Goal: Task Accomplishment & Management: Manage account settings

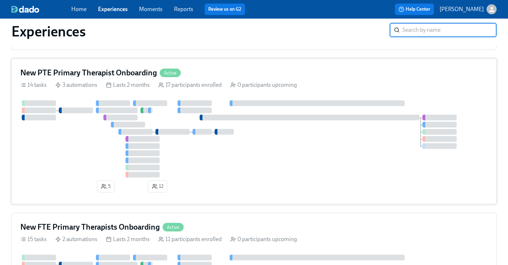
scroll to position [180, 0]
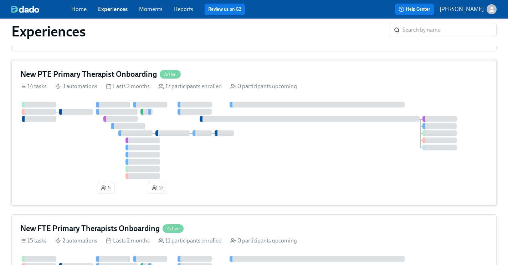
click at [114, 73] on h4 "New PTE Primary Therapist Onboarding" at bounding box center [88, 74] width 137 height 11
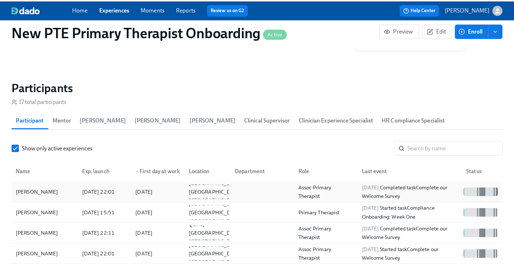
scroll to position [616, 0]
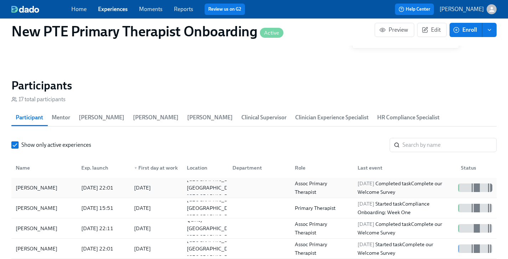
click at [43, 181] on div "[PERSON_NAME]" at bounding box center [44, 188] width 63 height 14
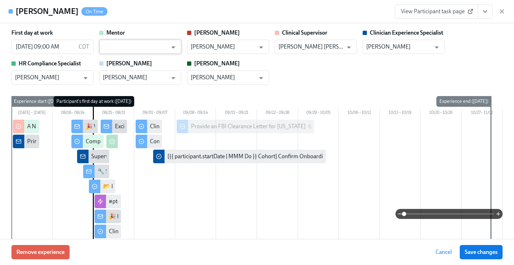
click at [125, 46] on input "text" at bounding box center [135, 47] width 65 height 14
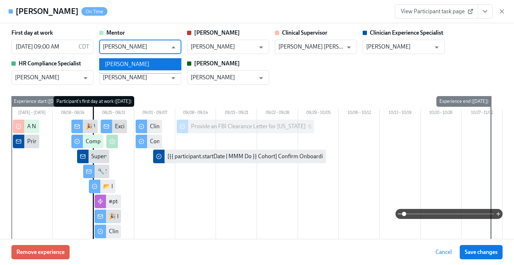
click at [154, 60] on li "[PERSON_NAME]" at bounding box center [140, 64] width 82 height 12
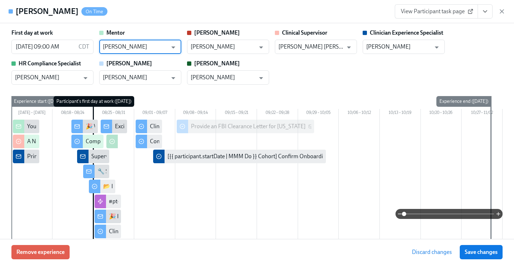
type input "[PERSON_NAME]"
click at [482, 254] on span "Save changes" at bounding box center [481, 251] width 33 height 7
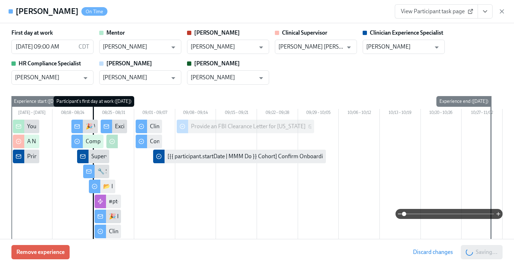
type input "Kate Moffett"
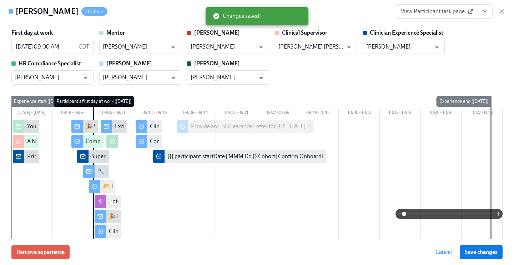
scroll to position [0, 1646]
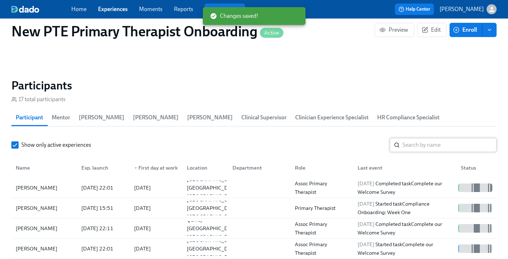
click at [414, 138] on input "search" at bounding box center [450, 145] width 94 height 14
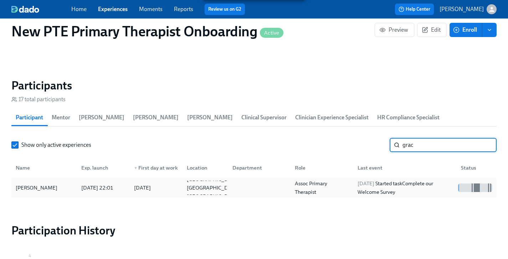
type input "grac"
click at [44, 184] on div "Gracen Kelly" at bounding box center [36, 188] width 47 height 9
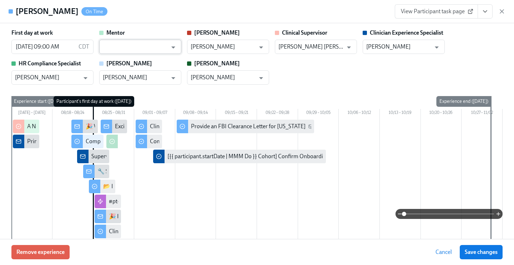
click at [133, 49] on input "text" at bounding box center [135, 47] width 65 height 14
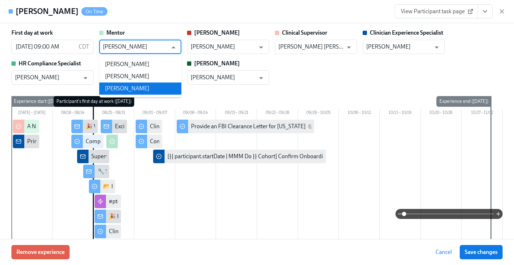
click at [146, 90] on li "Melissa Li" at bounding box center [140, 88] width 82 height 12
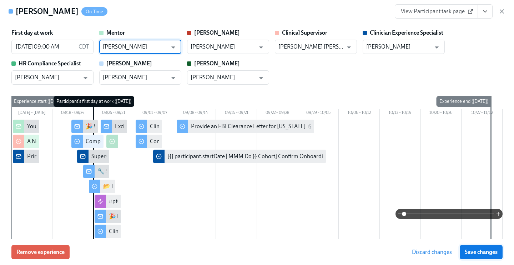
type input "Melissa Li"
click at [486, 252] on span "Save changes" at bounding box center [481, 251] width 33 height 7
type input "Melissa Li"
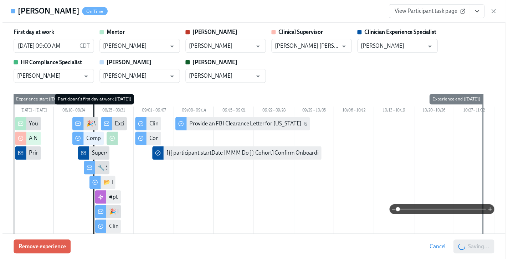
scroll to position [0, 1651]
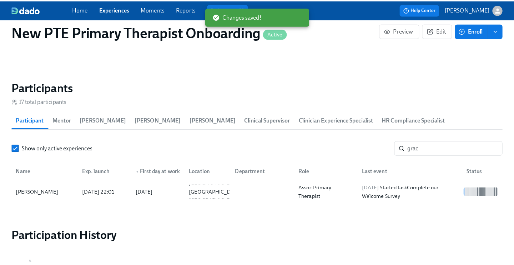
scroll to position [0, 1646]
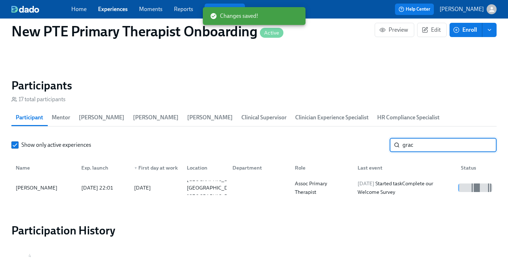
click at [424, 138] on input "grac" at bounding box center [450, 145] width 94 height 14
type input "g"
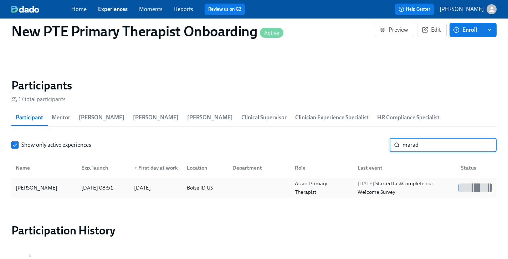
type input "marad"
click at [45, 184] on div "[PERSON_NAME]" at bounding box center [36, 188] width 47 height 9
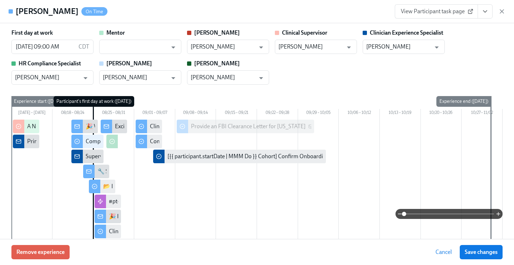
click at [113, 37] on div "Mentor ​" at bounding box center [140, 41] width 82 height 25
click at [118, 50] on input "text" at bounding box center [135, 47] width 65 height 14
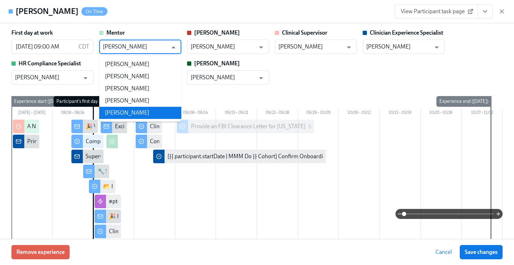
click at [138, 116] on li "Clara Stewart" at bounding box center [140, 113] width 82 height 12
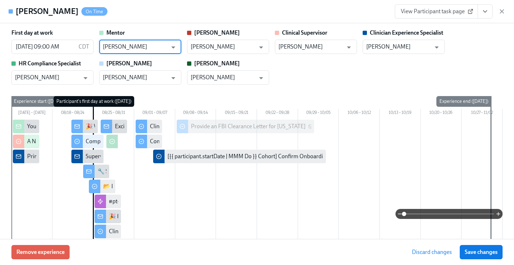
type input "Clara Stewart"
click at [503, 255] on div "Remove experience Discard changes Save changes" at bounding box center [257, 252] width 514 height 26
click at [486, 254] on span "Save changes" at bounding box center [481, 251] width 33 height 7
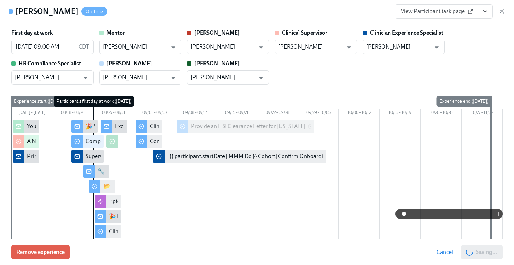
type input "Clara Stewart"
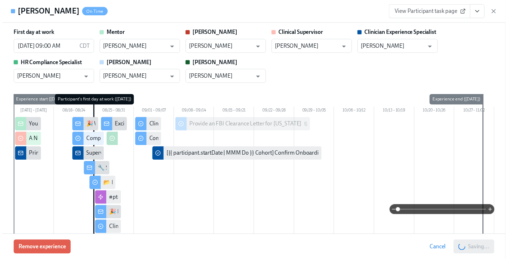
scroll to position [0, 1651]
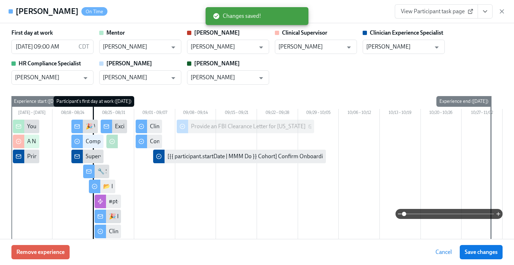
scroll to position [0, 1646]
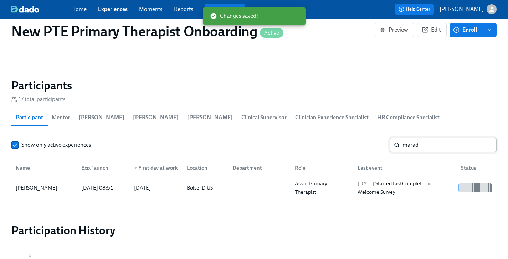
click at [441, 138] on input "marad" at bounding box center [450, 145] width 94 height 14
type input "m"
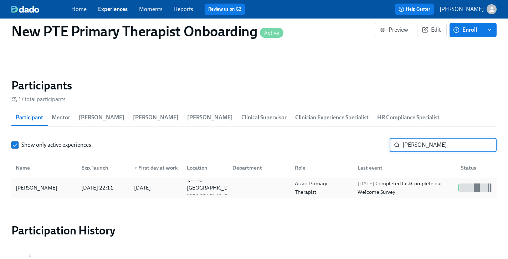
type input "corina c"
click at [61, 184] on div "Corina Camacho-Jimenez 2025/08/21 22:11 2025/08/25 Quincy WA US Assoc Primary T…" at bounding box center [254, 188] width 486 height 20
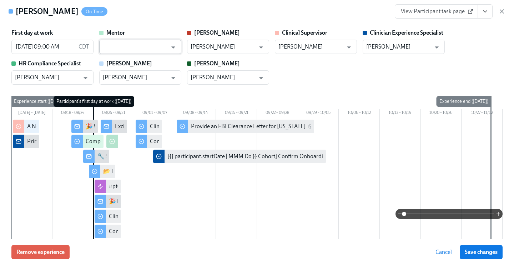
click at [116, 45] on input "text" at bounding box center [135, 47] width 65 height 14
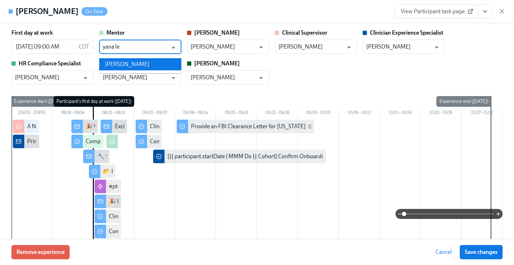
click at [162, 67] on li "Yana Levin" at bounding box center [140, 64] width 82 height 12
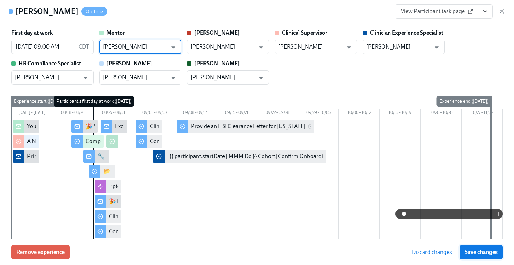
type input "Yana Levin"
click at [473, 250] on span "Save changes" at bounding box center [481, 251] width 33 height 7
type input "Yana Levin"
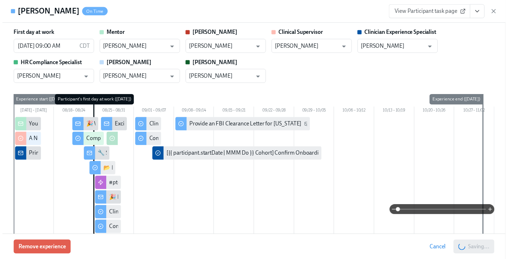
scroll to position [0, 1651]
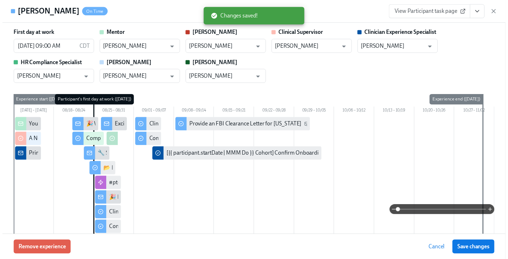
scroll to position [0, 1646]
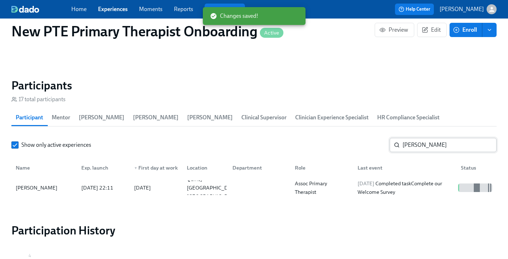
click at [461, 138] on input "corina c" at bounding box center [450, 145] width 94 height 14
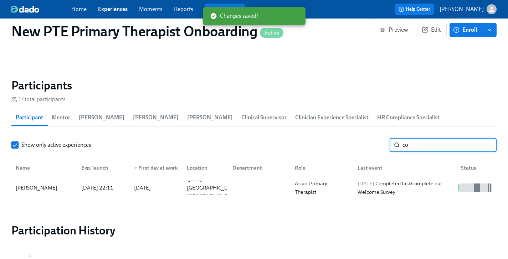
type input "c"
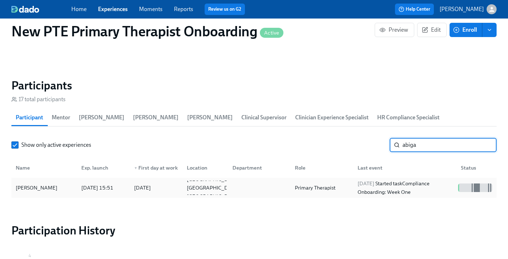
type input "abiga"
click at [47, 182] on div "[PERSON_NAME]" at bounding box center [44, 188] width 63 height 14
click at [116, 9] on link "Experiences" at bounding box center [113, 9] width 30 height 7
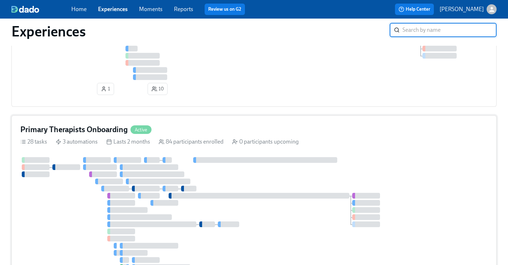
scroll to position [425, 0]
click at [171, 128] on div "Primary Therapists Onboarding Active" at bounding box center [254, 130] width 468 height 11
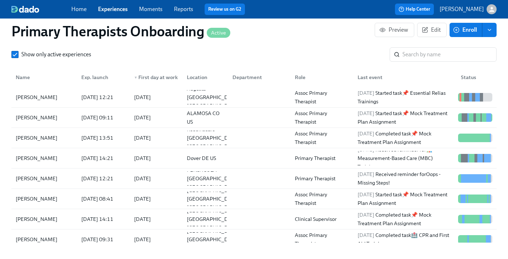
scroll to position [740, 0]
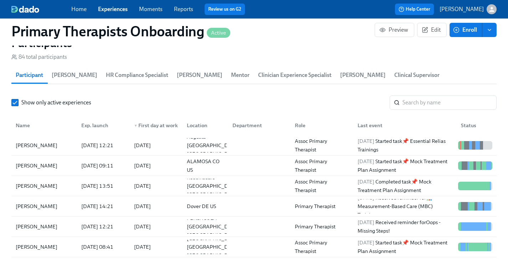
click at [109, 11] on link "Experiences" at bounding box center [113, 9] width 30 height 7
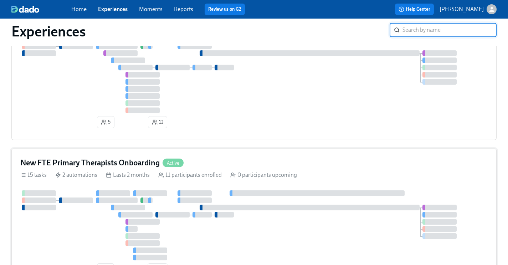
scroll to position [245, 0]
click at [243, 172] on div "New FTE Primary Therapists Onboarding Active 15 tasks 2 automations Lasts 2 mon…" at bounding box center [254, 218] width 486 height 138
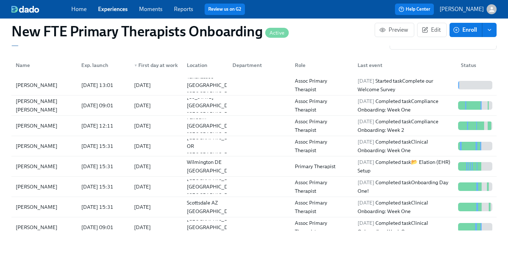
scroll to position [554, 0]
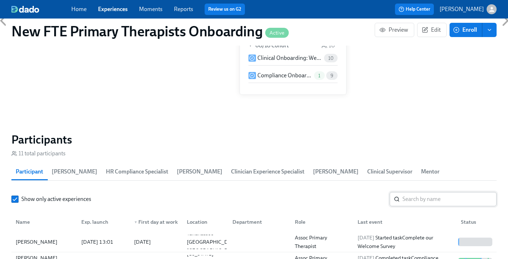
click at [457, 192] on input "search" at bounding box center [450, 199] width 94 height 14
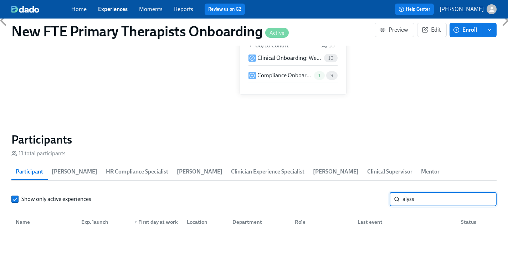
scroll to position [552, 0]
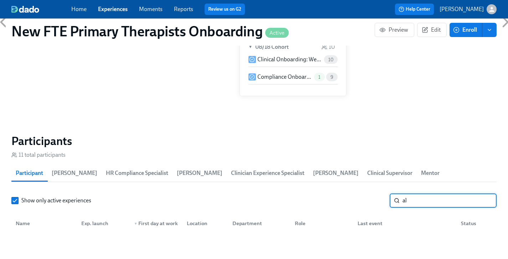
type input "a"
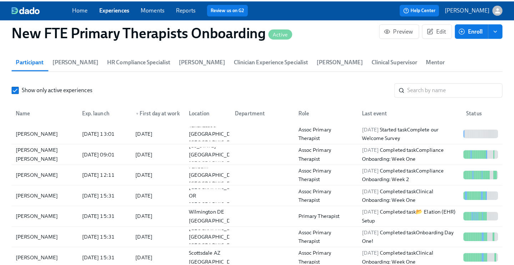
scroll to position [657, 0]
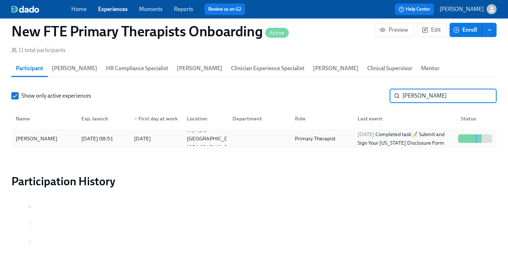
click at [60, 135] on div "Mariah Davidson-Vader" at bounding box center [36, 139] width 47 height 9
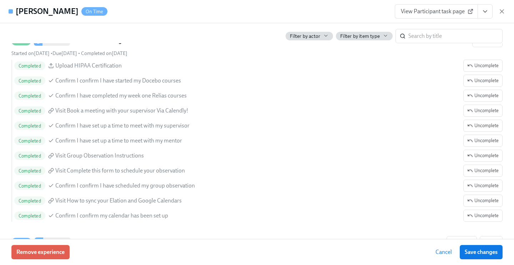
scroll to position [1010, 0]
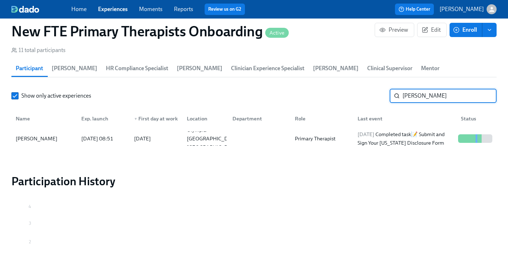
click at [437, 89] on input "mariah" at bounding box center [450, 96] width 94 height 14
type input "m"
click at [60, 132] on div "Zachary Porter" at bounding box center [44, 139] width 63 height 14
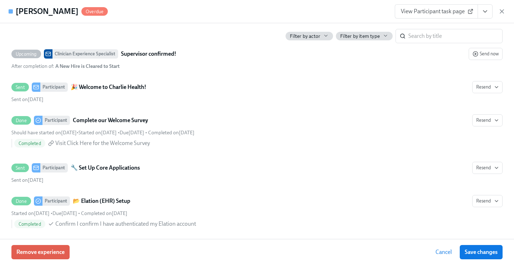
scroll to position [345, 0]
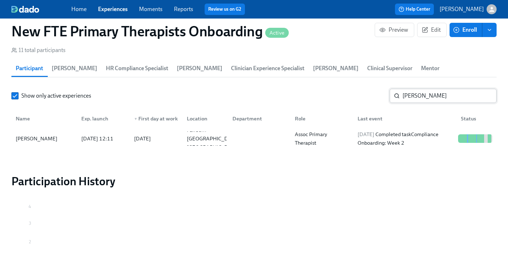
click at [460, 89] on input "zach" at bounding box center [450, 96] width 94 height 14
type input "z"
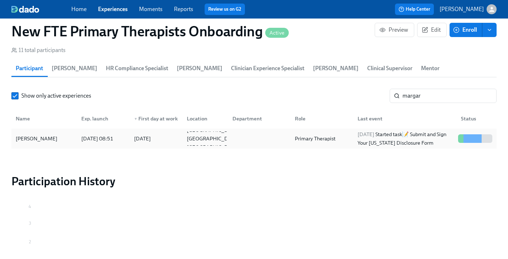
click at [58, 134] on div "Margaret Murdock" at bounding box center [44, 139] width 63 height 14
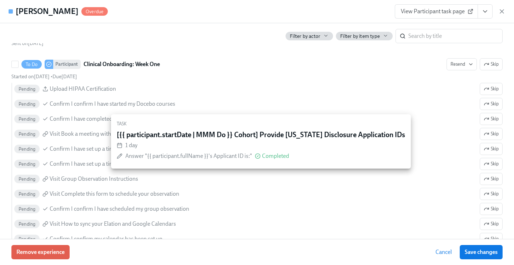
scroll to position [907, 0]
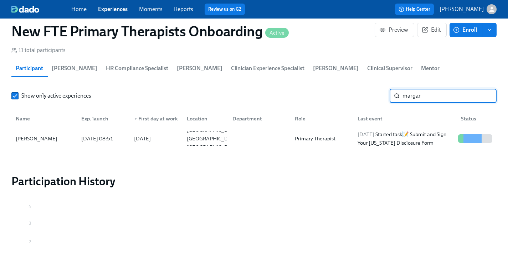
drag, startPoint x: 448, startPoint y: 85, endPoint x: 445, endPoint y: 88, distance: 4.3
click at [448, 89] on input "margar" at bounding box center [450, 96] width 94 height 14
click at [60, 135] on div "Mariah Davidson-Vader" at bounding box center [36, 139] width 47 height 9
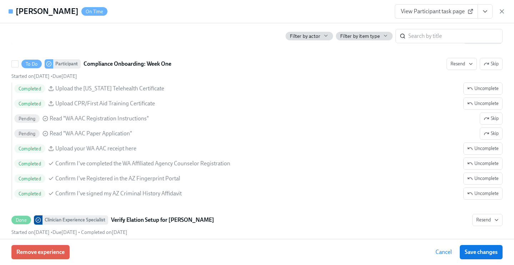
scroll to position [1188, 0]
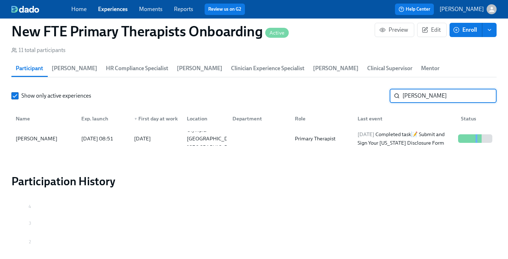
click at [431, 89] on input "mariah" at bounding box center [450, 96] width 94 height 14
type input "m"
click at [42, 135] on div "Ashley Roy" at bounding box center [36, 139] width 47 height 9
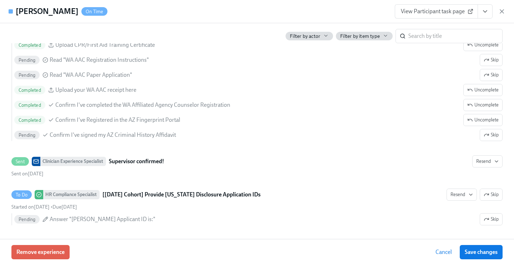
scroll to position [1156, 0]
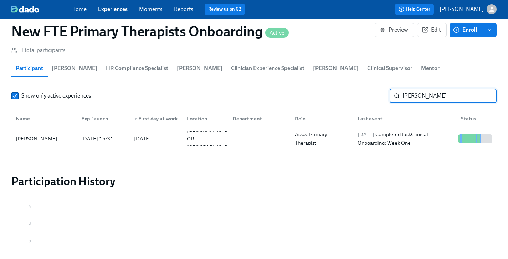
click at [432, 89] on input "Ashley r" at bounding box center [450, 96] width 94 height 14
type input "A"
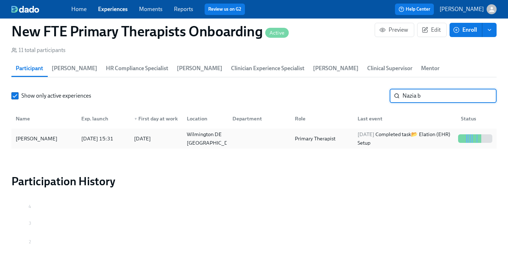
click at [31, 135] on div "Nazia Basha" at bounding box center [36, 139] width 47 height 9
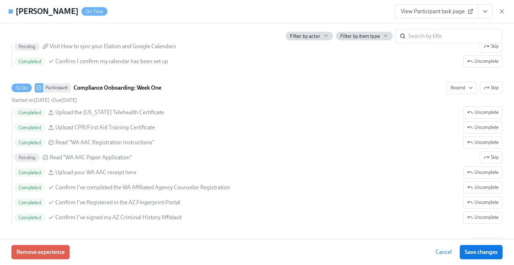
scroll to position [1049, 0]
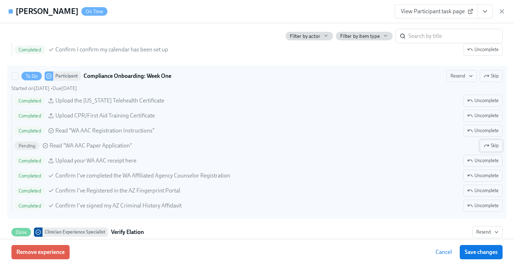
click at [485, 147] on span "Skip" at bounding box center [490, 145] width 15 height 7
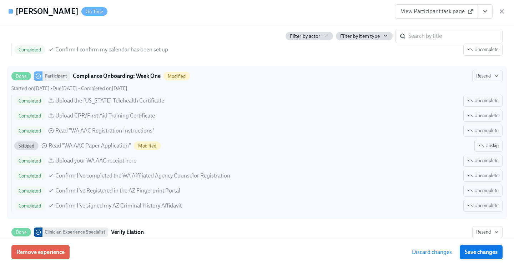
click at [482, 255] on span "Save changes" at bounding box center [481, 251] width 33 height 7
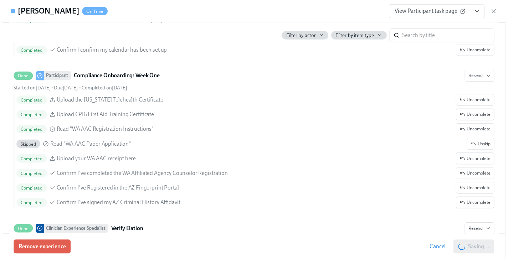
scroll to position [1048, 0]
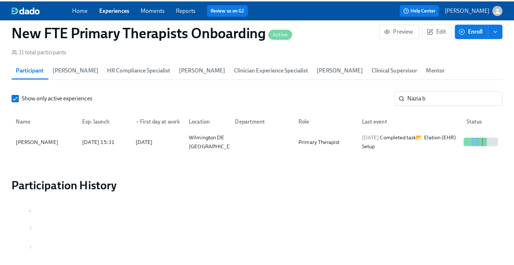
scroll to position [0, 1533]
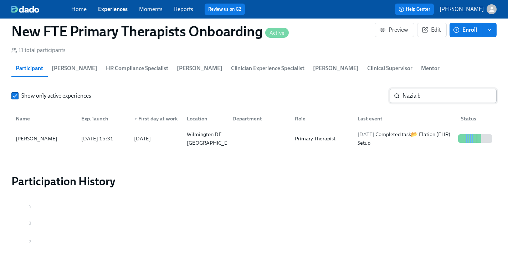
click at [430, 89] on input "Nazia b" at bounding box center [450, 96] width 94 height 14
type input "N"
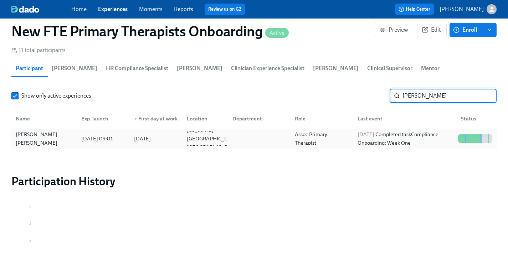
click at [53, 132] on div "Shakira Trice" at bounding box center [44, 139] width 63 height 14
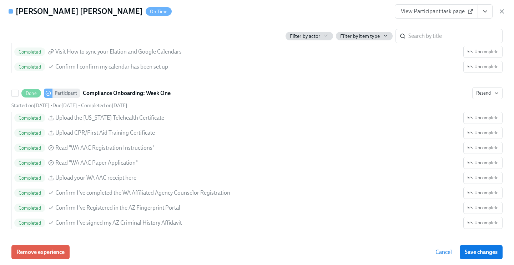
scroll to position [1098, 0]
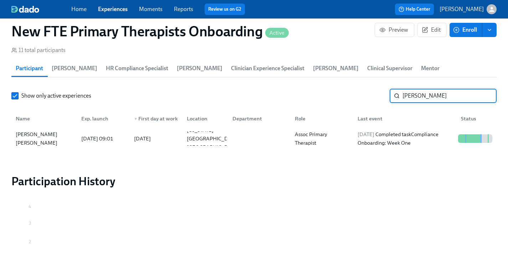
click at [445, 89] on input "Shakira" at bounding box center [450, 96] width 94 height 14
click at [439, 89] on input "Shakira" at bounding box center [450, 96] width 94 height 14
type input "S"
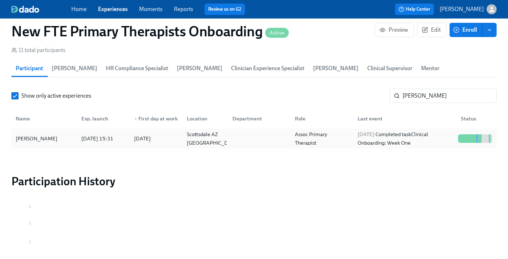
click at [39, 135] on div "Caroline Mellon" at bounding box center [36, 139] width 47 height 9
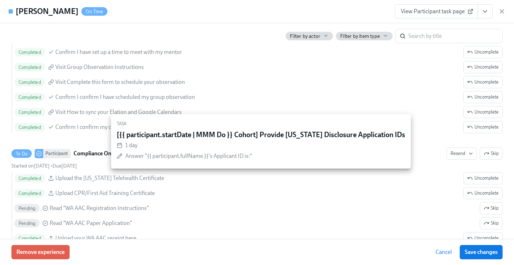
scroll to position [1215, 0]
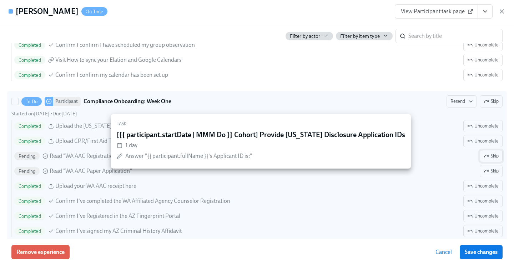
click at [483, 154] on icon "button" at bounding box center [486, 156] width 6 height 6
click at [484, 167] on span "Skip" at bounding box center [490, 170] width 15 height 7
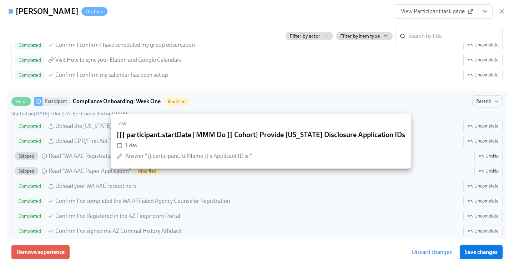
click at [483, 252] on span "Save changes" at bounding box center [481, 251] width 33 height 7
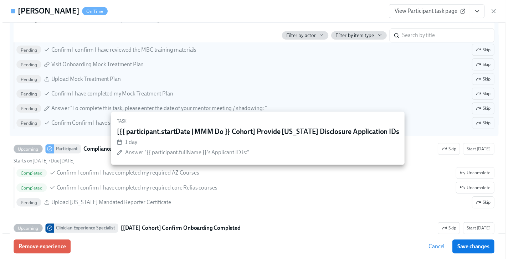
scroll to position [1589, 0]
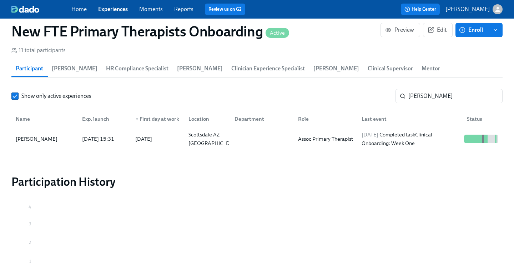
scroll to position [0, 1533]
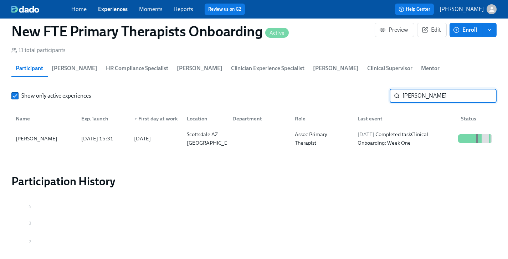
click at [436, 89] on input "Caroline" at bounding box center [450, 96] width 94 height 14
type input "C"
click at [44, 135] on div "Audrey Milillo" at bounding box center [36, 139] width 47 height 9
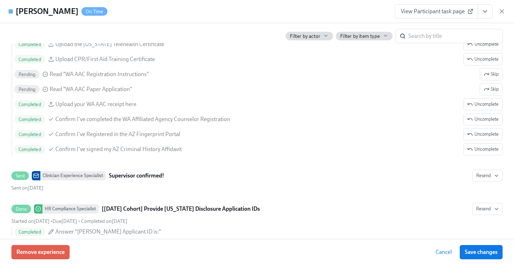
scroll to position [1024, 0]
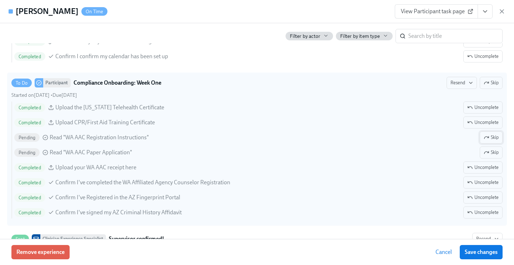
click at [486, 137] on span "Skip" at bounding box center [490, 137] width 15 height 7
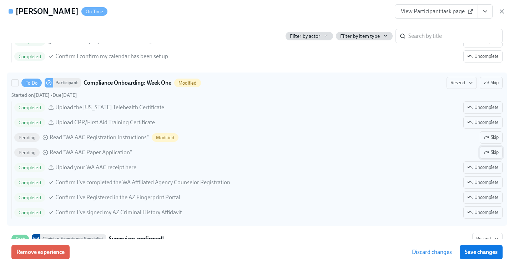
click at [487, 154] on span "Skip" at bounding box center [490, 152] width 15 height 7
click at [488, 138] on span "Skip" at bounding box center [490, 137] width 15 height 7
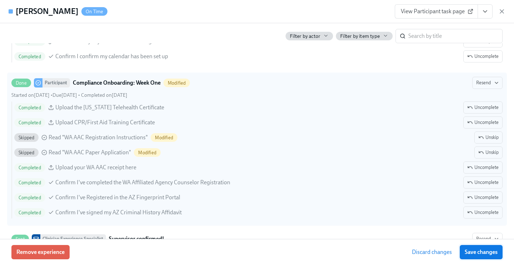
click at [483, 250] on span "Save changes" at bounding box center [481, 251] width 33 height 7
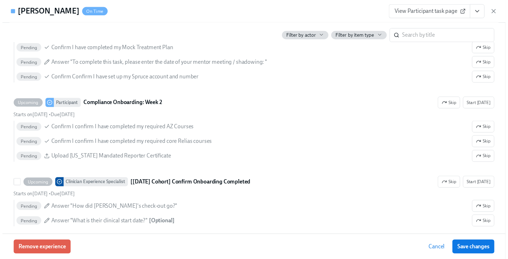
scroll to position [1388, 0]
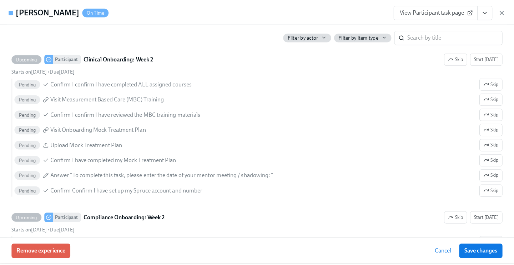
scroll to position [0, 1533]
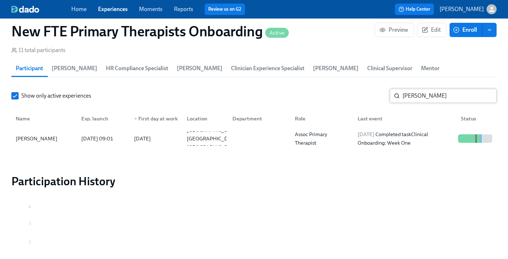
click at [440, 89] on input "audre" at bounding box center [450, 96] width 94 height 14
type input "a"
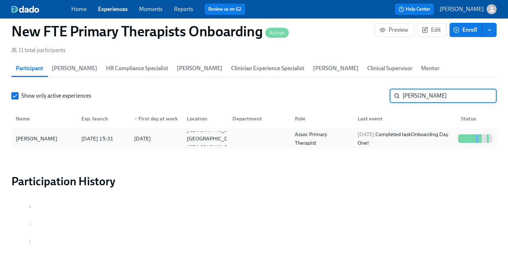
type input "Jessica l"
click at [35, 132] on div "Jessica Longo" at bounding box center [44, 139] width 63 height 14
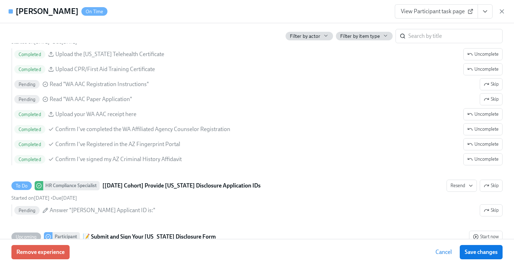
scroll to position [1285, 0]
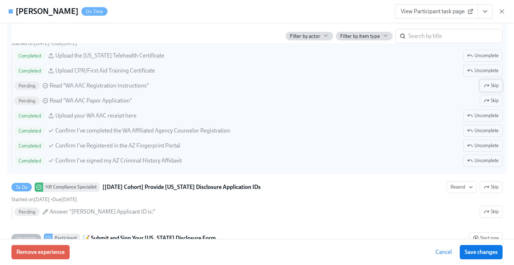
click at [484, 86] on span "Skip" at bounding box center [490, 85] width 15 height 7
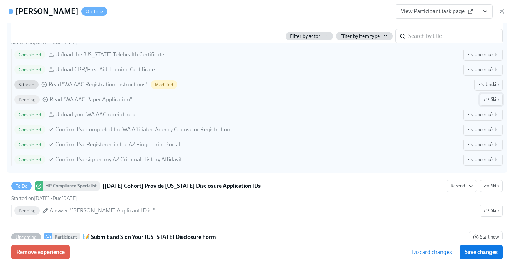
scroll to position [1286, 0]
click at [485, 100] on span "Skip" at bounding box center [490, 99] width 15 height 7
click at [486, 248] on span "Save changes" at bounding box center [481, 251] width 33 height 7
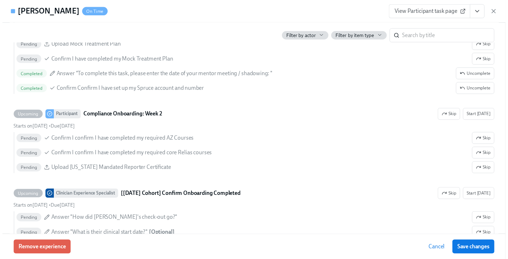
scroll to position [1519, 0]
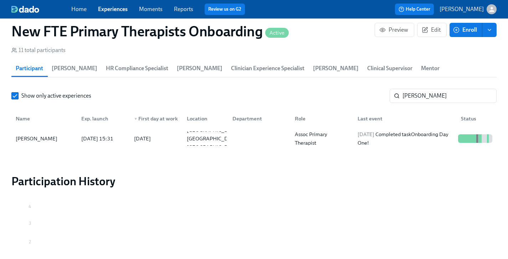
scroll to position [0, 1533]
click at [119, 7] on link "Experiences" at bounding box center [113, 9] width 30 height 7
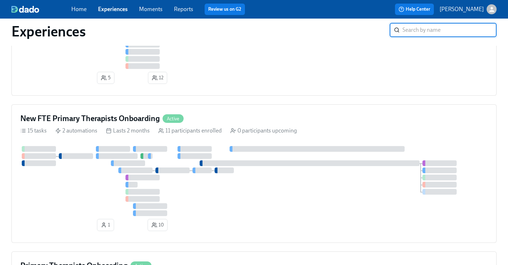
scroll to position [288, 0]
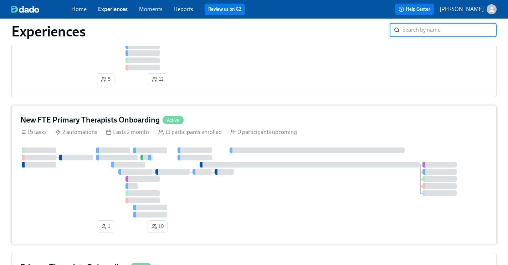
click at [87, 119] on h4 "New FTE Primary Therapists Onboarding" at bounding box center [90, 120] width 140 height 11
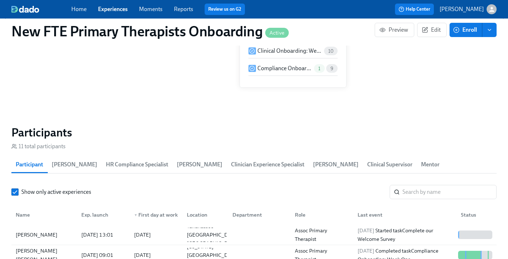
scroll to position [561, 0]
click at [422, 185] on input "search" at bounding box center [450, 192] width 94 height 14
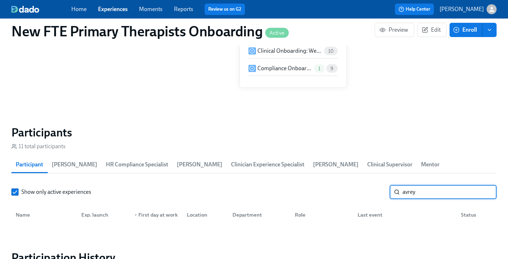
type input "avrey"
click at [122, 11] on link "Experiences" at bounding box center [113, 9] width 30 height 7
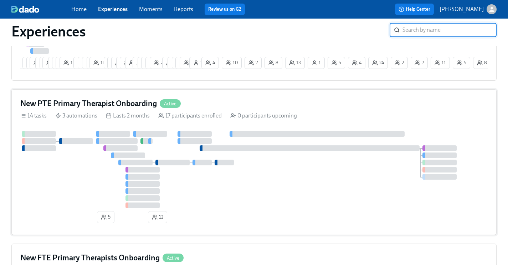
scroll to position [150, 0]
click at [116, 105] on h4 "New PTE Primary Therapist Onboarding" at bounding box center [88, 103] width 137 height 11
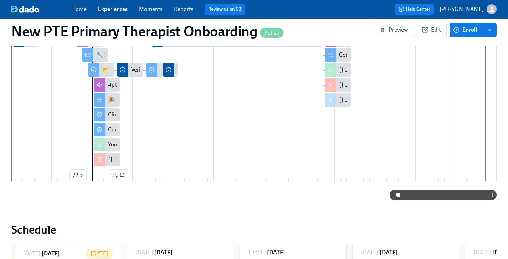
scroll to position [520, 0]
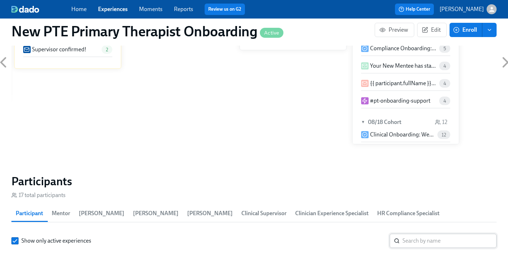
click at [419, 234] on input "search" at bounding box center [450, 241] width 94 height 14
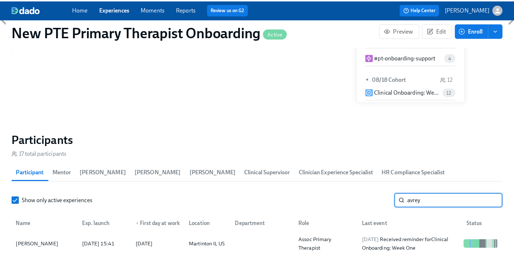
scroll to position [590, 0]
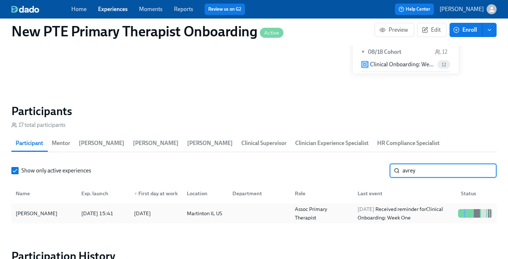
click at [63, 207] on div "[PERSON_NAME]" at bounding box center [44, 214] width 63 height 14
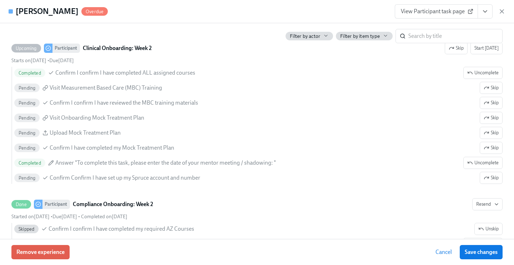
scroll to position [1330, 0]
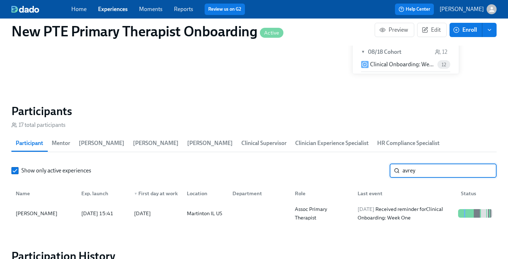
click at [446, 164] on input "avrey" at bounding box center [450, 171] width 94 height 14
type input "a"
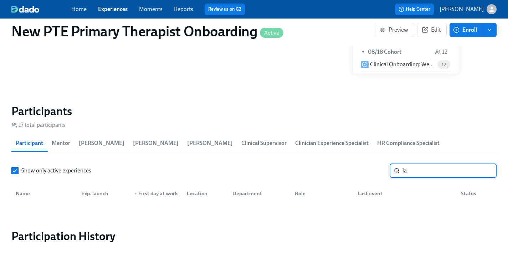
type input "l"
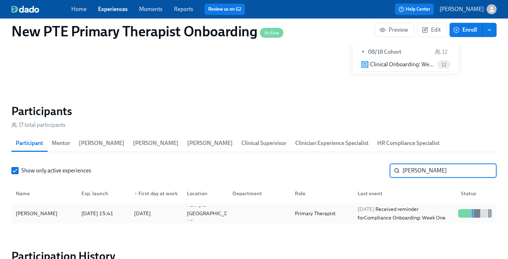
click at [34, 209] on div "[PERSON_NAME]" at bounding box center [36, 213] width 47 height 9
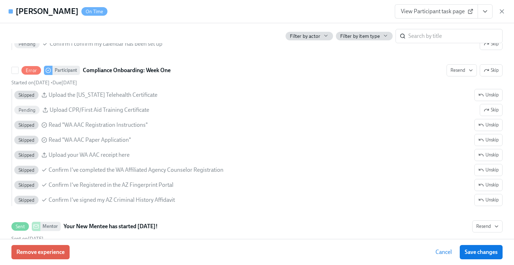
scroll to position [950, 0]
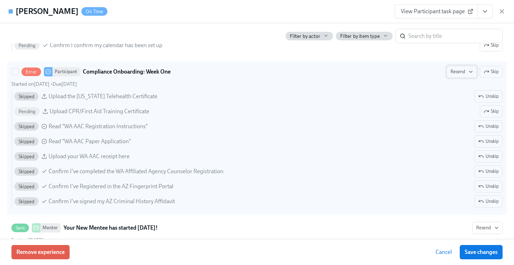
click at [453, 75] on button "Resend" at bounding box center [461, 72] width 30 height 12
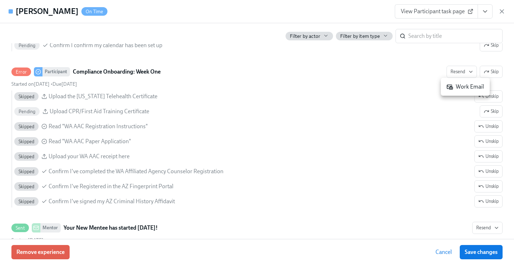
click at [468, 85] on div "Work Email" at bounding box center [464, 87] width 37 height 8
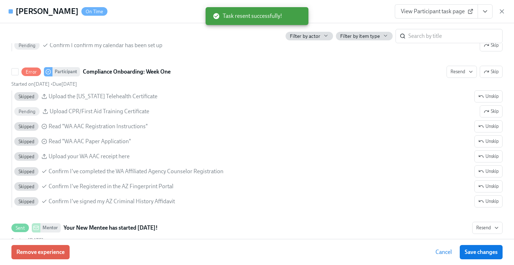
scroll to position [0, 1651]
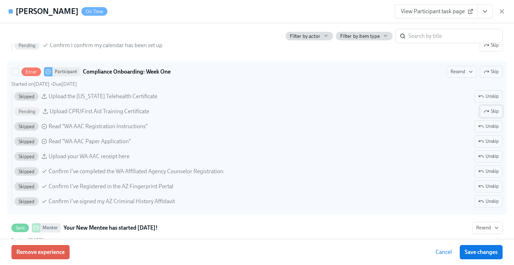
click at [490, 112] on span "Skip" at bounding box center [490, 111] width 15 height 7
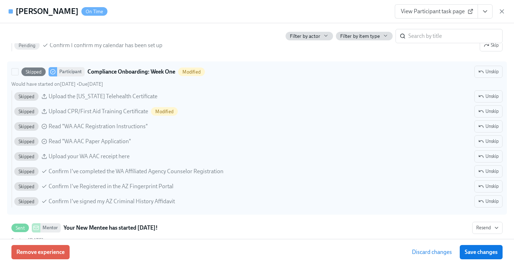
click at [490, 112] on span "Unskip" at bounding box center [488, 111] width 20 height 7
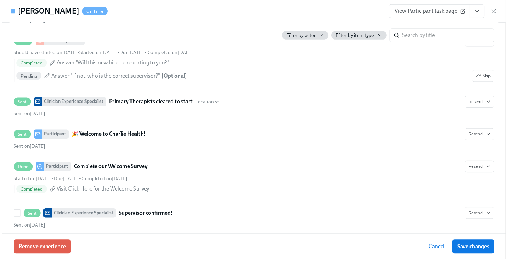
scroll to position [410, 0]
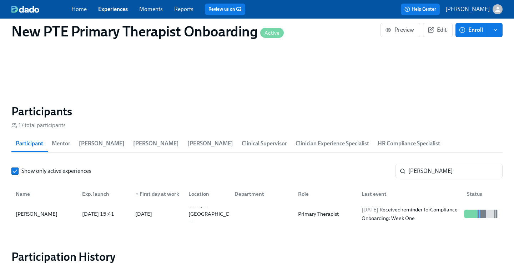
scroll to position [0, 1646]
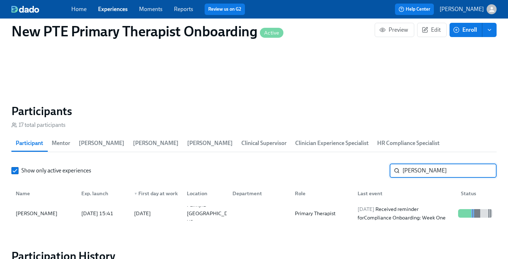
click at [427, 164] on input "tashia" at bounding box center [450, 171] width 94 height 14
type input "t"
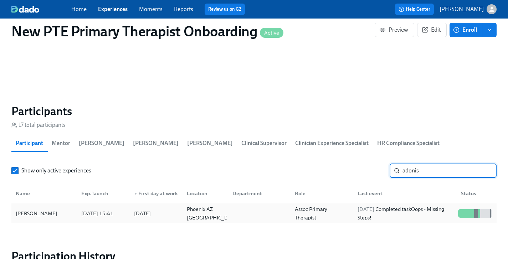
click at [35, 209] on div "[PERSON_NAME]" at bounding box center [36, 213] width 47 height 9
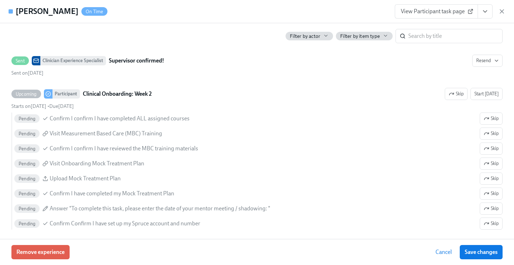
scroll to position [1381, 0]
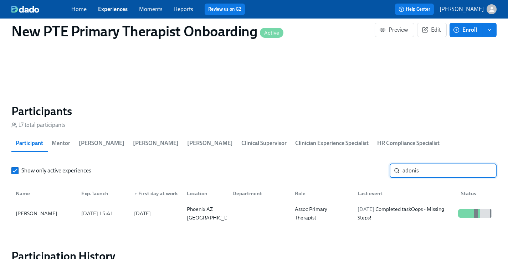
click at [431, 164] on input "adonis" at bounding box center [450, 171] width 94 height 14
type input "a"
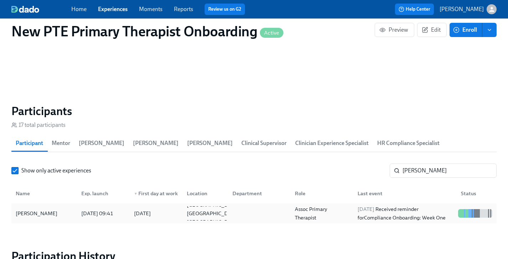
click at [57, 207] on div "[PERSON_NAME]" at bounding box center [44, 214] width 63 height 14
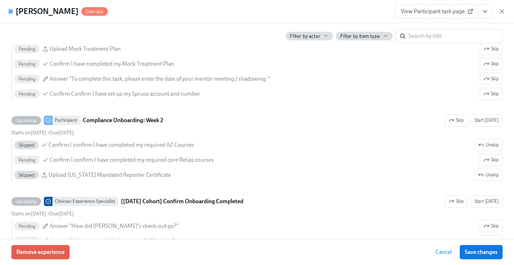
scroll to position [1323, 0]
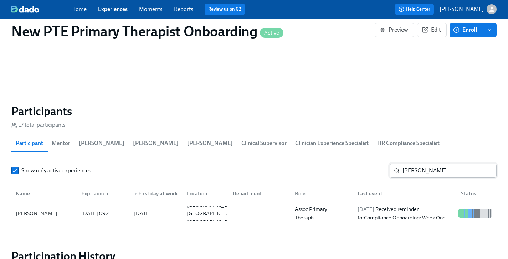
click at [447, 164] on input "caitlin" at bounding box center [450, 171] width 94 height 14
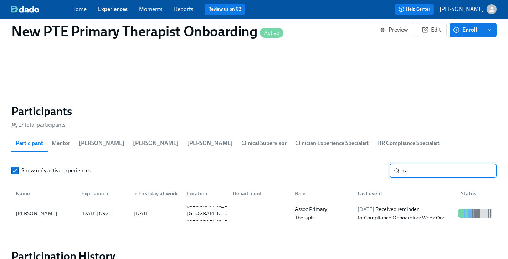
type input "c"
click at [25, 207] on div "[PERSON_NAME]" at bounding box center [44, 214] width 63 height 14
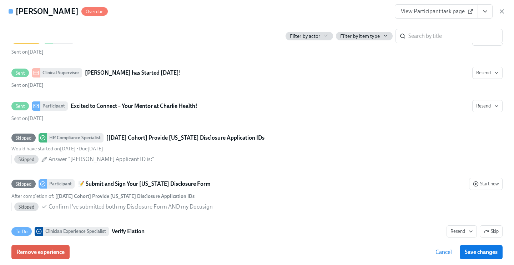
scroll to position [1081, 0]
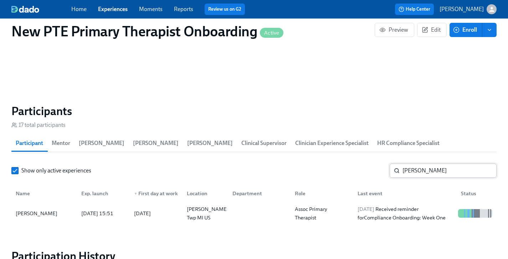
click at [443, 164] on input "Monica" at bounding box center [450, 171] width 94 height 14
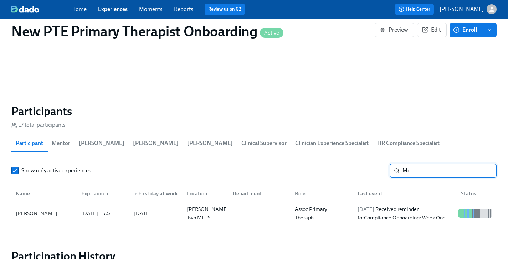
type input "M"
click at [37, 207] on div "[PERSON_NAME]" at bounding box center [44, 214] width 63 height 14
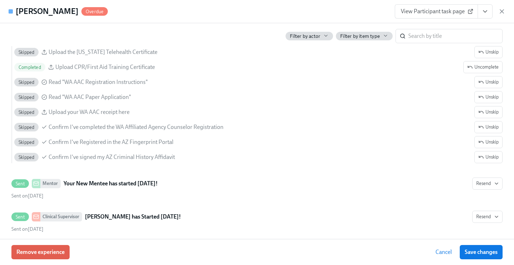
scroll to position [953, 0]
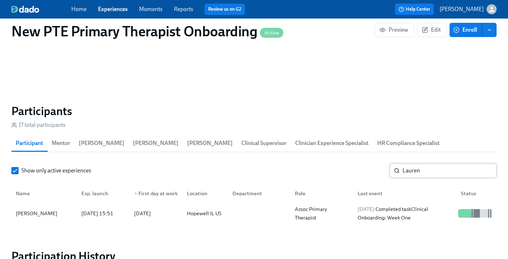
click at [432, 164] on input "Lauren" at bounding box center [450, 171] width 94 height 14
type input "L"
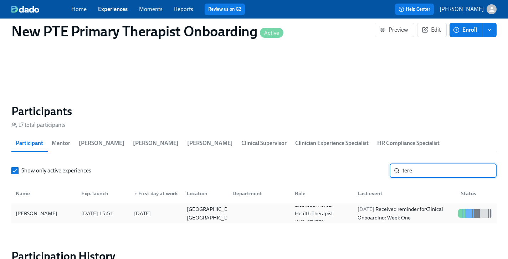
click at [60, 209] on div "[PERSON_NAME]" at bounding box center [36, 213] width 47 height 9
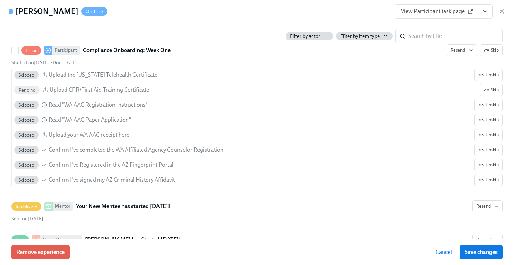
scroll to position [940, 0]
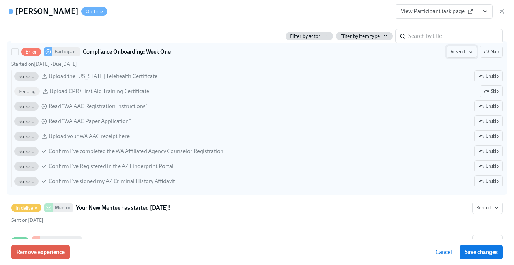
click at [454, 51] on span "Resend" at bounding box center [461, 51] width 22 height 7
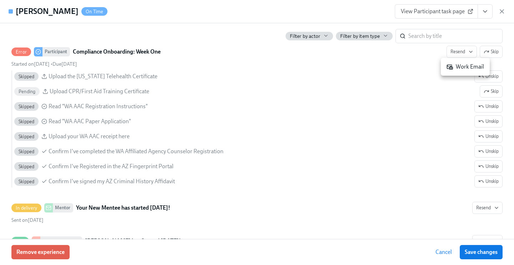
click at [461, 67] on div "Work Email" at bounding box center [464, 67] width 37 height 8
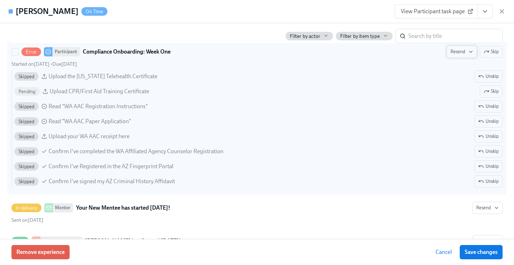
click at [456, 54] on span "Resend" at bounding box center [461, 51] width 22 height 7
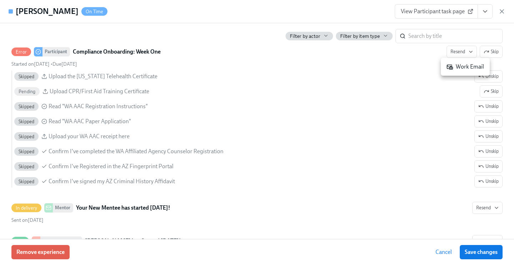
click at [451, 71] on li "Work Email" at bounding box center [465, 67] width 49 height 12
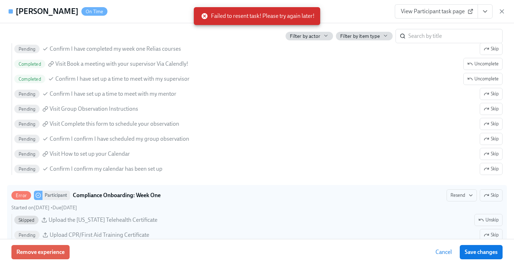
scroll to position [728, 0]
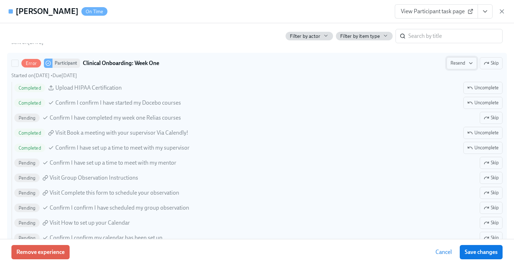
click at [454, 61] on span "Resend" at bounding box center [461, 63] width 22 height 7
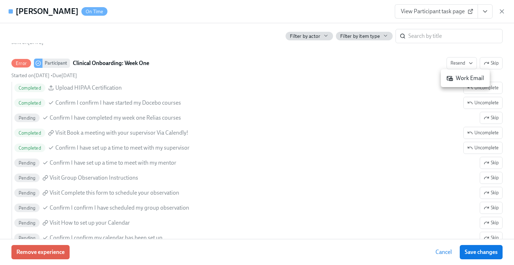
click at [460, 82] on li "Work Email" at bounding box center [465, 78] width 49 height 12
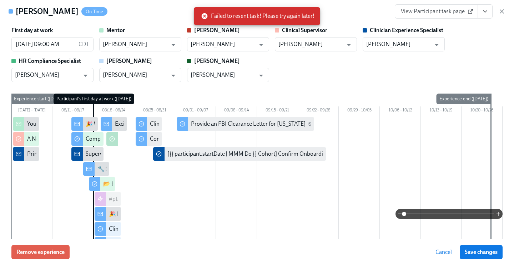
scroll to position [0, 0]
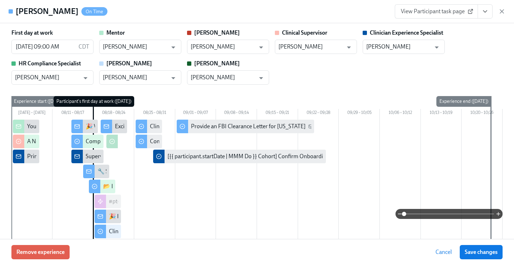
click at [454, 11] on span "View Participant task page" at bounding box center [436, 11] width 71 height 7
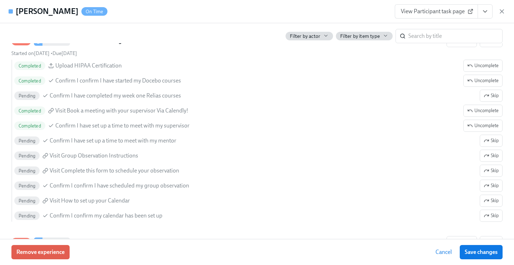
scroll to position [780, 0]
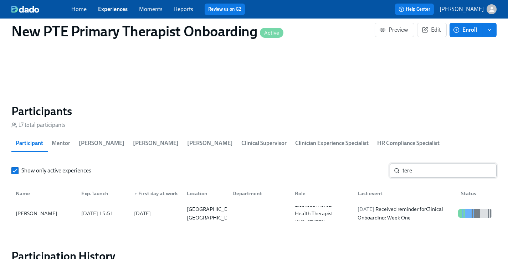
click at [438, 164] on input "tere" at bounding box center [450, 171] width 94 height 14
type input "t"
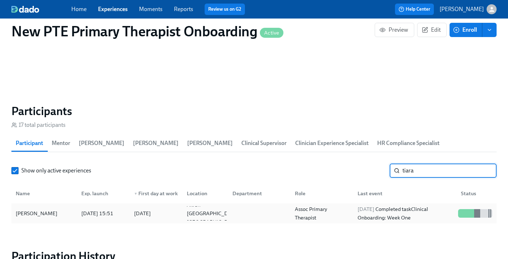
click at [37, 207] on div "[PERSON_NAME]" at bounding box center [44, 214] width 63 height 14
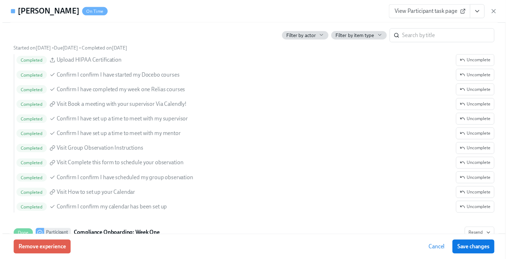
scroll to position [835, 0]
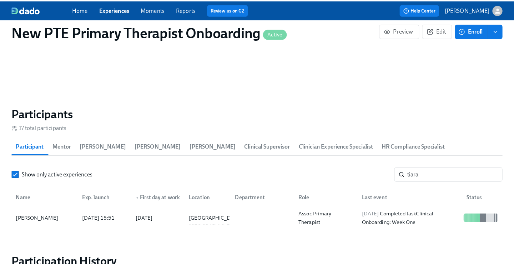
scroll to position [0, 1646]
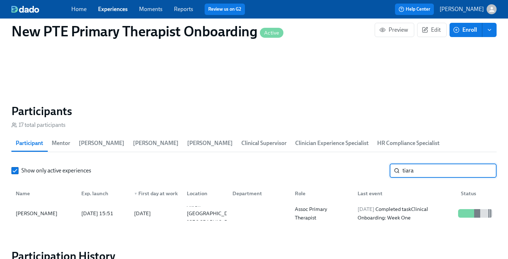
click at [434, 164] on input "tiara" at bounding box center [450, 171] width 94 height 14
type input "t"
click at [20, 207] on div "[PERSON_NAME]" at bounding box center [44, 214] width 63 height 14
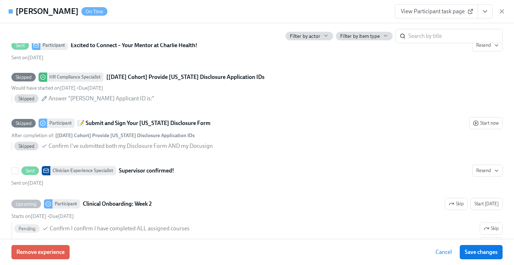
scroll to position [1172, 0]
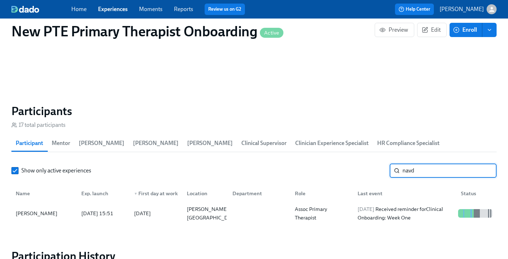
click at [430, 164] on input "navd" at bounding box center [450, 171] width 94 height 14
type input "n"
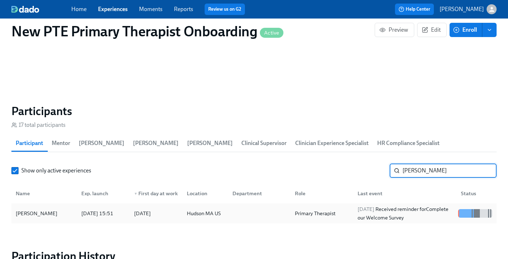
click at [45, 204] on div "Laura Burnett 2025/08/14 15:51 2025/08/18 Hudson MA US Primary Therapist 2025/0…" at bounding box center [254, 214] width 486 height 20
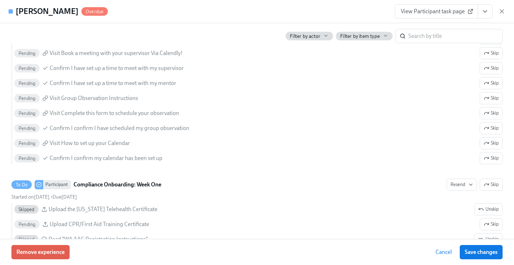
scroll to position [1086, 0]
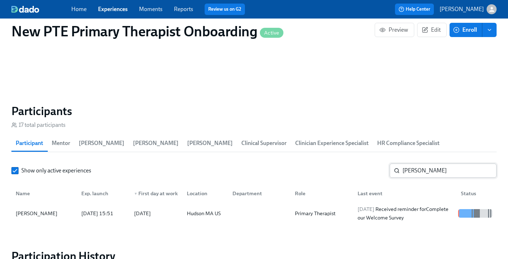
drag, startPoint x: 439, startPoint y: 159, endPoint x: 447, endPoint y: 161, distance: 8.0
click at [439, 164] on input "laura" at bounding box center [450, 171] width 94 height 14
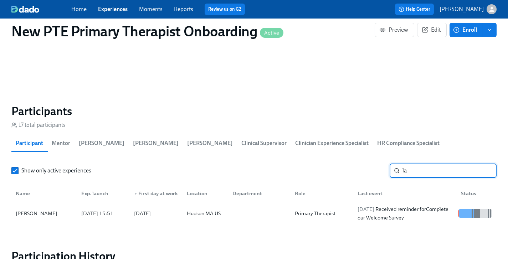
type input "l"
type input "[PERSON_NAME]"
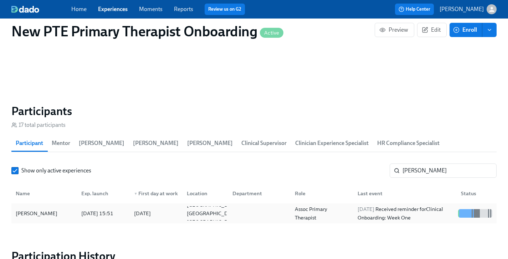
click at [20, 209] on div "[PERSON_NAME]" at bounding box center [36, 213] width 47 height 9
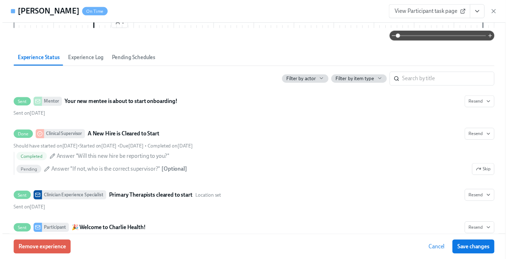
scroll to position [121, 0]
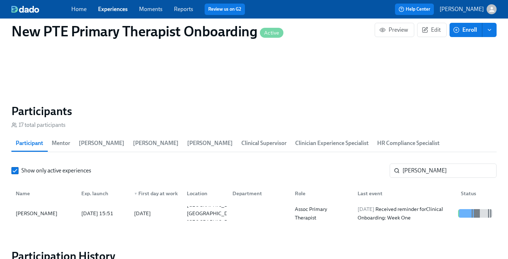
click at [122, 12] on link "Experiences" at bounding box center [113, 9] width 30 height 7
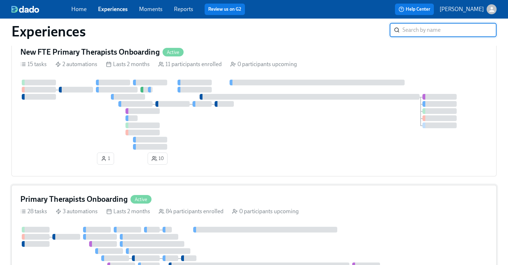
scroll to position [356, 0]
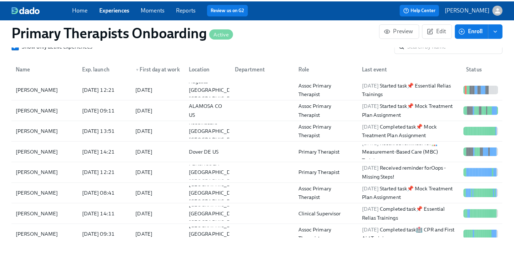
scroll to position [677, 0]
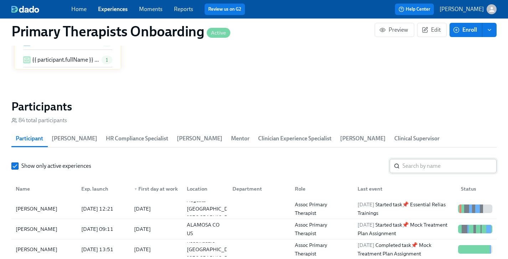
click at [430, 159] on input "search" at bounding box center [450, 166] width 94 height 14
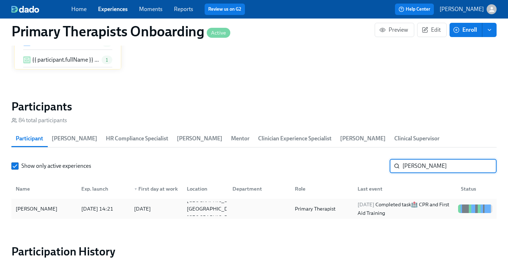
click at [55, 205] on div "Jeanie Jefferson" at bounding box center [36, 209] width 47 height 9
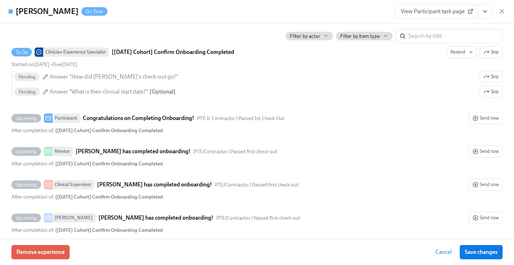
scroll to position [2040, 0]
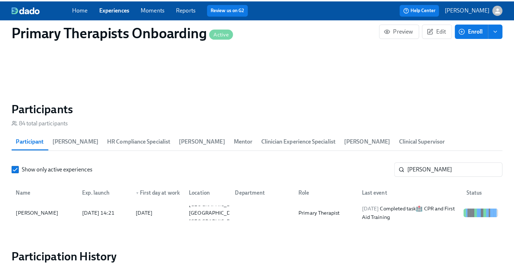
scroll to position [0, 9313]
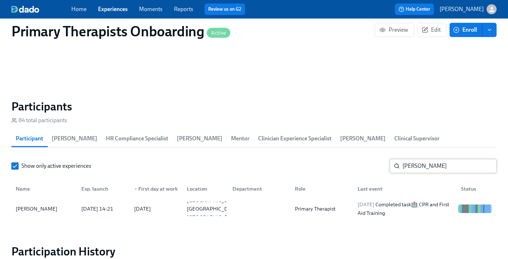
click at [440, 159] on input "jeanie" at bounding box center [450, 166] width 94 height 14
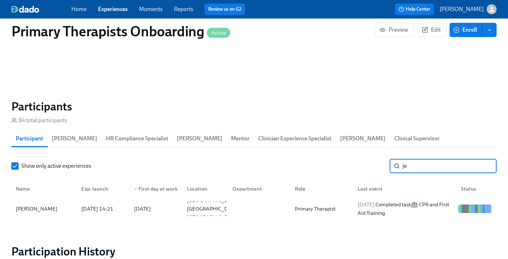
type input "j"
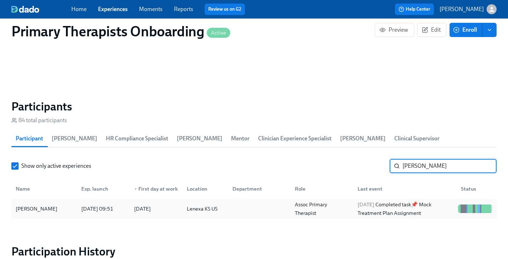
type input "Delaney"
click at [69, 202] on div "Delaney Kemp" at bounding box center [44, 209] width 63 height 14
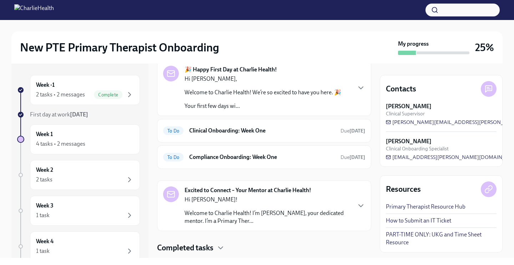
scroll to position [55, 0]
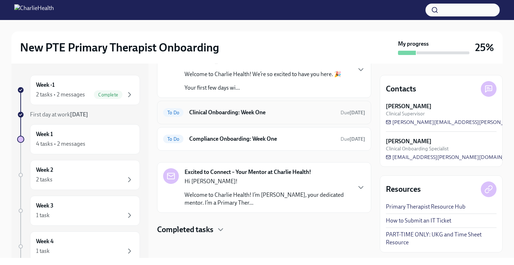
click at [258, 112] on h6 "Clinical Onboarding: Week One" at bounding box center [262, 112] width 146 height 8
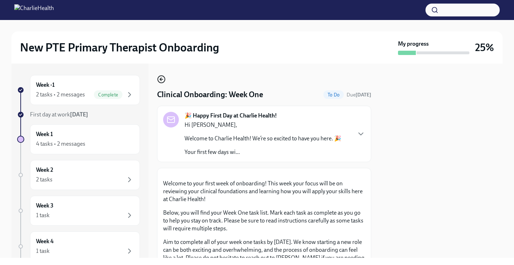
click at [164, 79] on icon "button" at bounding box center [161, 79] width 9 height 9
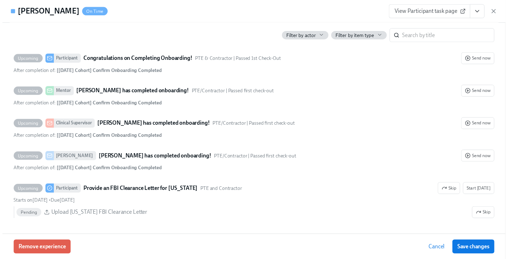
scroll to position [2021, 0]
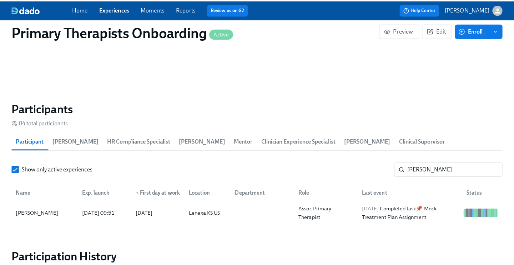
scroll to position [0, 9313]
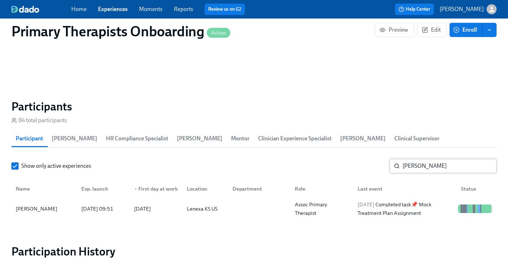
click at [436, 159] on input "[PERSON_NAME]" at bounding box center [450, 166] width 94 height 14
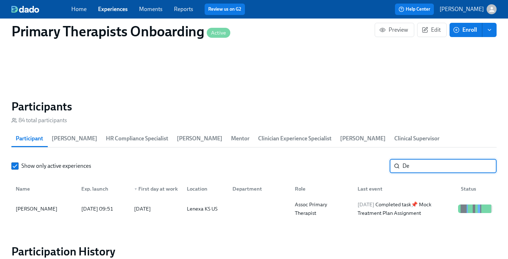
type input "D"
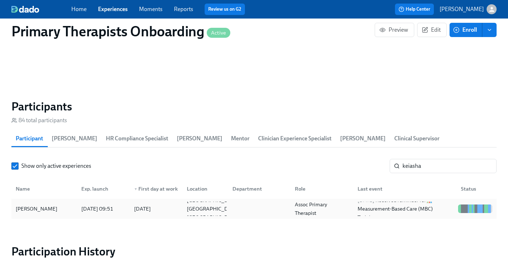
click at [38, 205] on div "Keiasha Jones" at bounding box center [36, 209] width 47 height 9
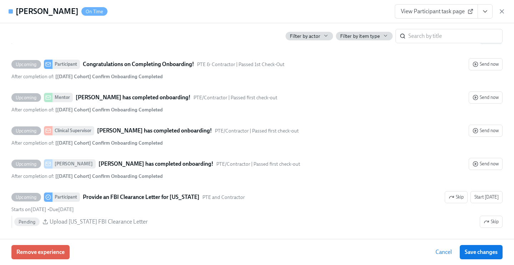
scroll to position [2029, 0]
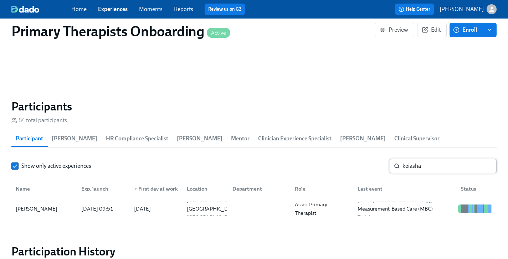
click at [440, 159] on input "keiasha" at bounding box center [450, 166] width 94 height 14
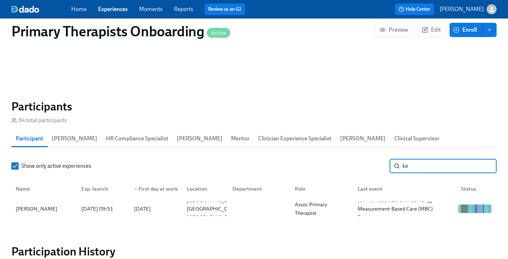
type input "k"
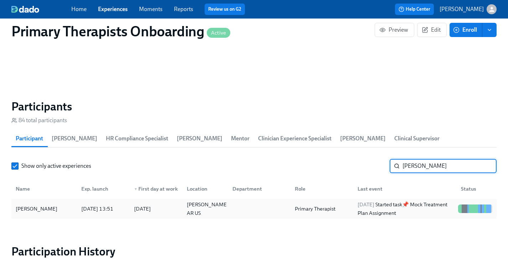
click at [44, 205] on div "Candice Bahm" at bounding box center [36, 209] width 47 height 9
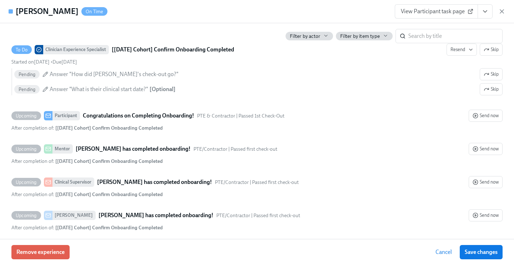
scroll to position [2093, 0]
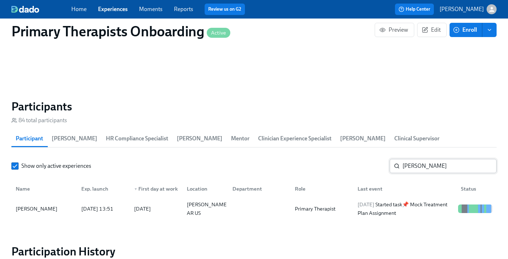
click at [449, 159] on input "Candice" at bounding box center [450, 166] width 94 height 14
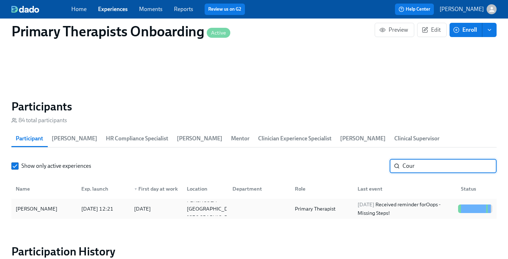
click at [54, 202] on div "Courtenay Hall" at bounding box center [44, 209] width 63 height 14
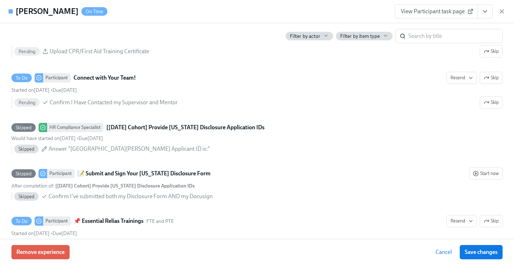
scroll to position [1397, 0]
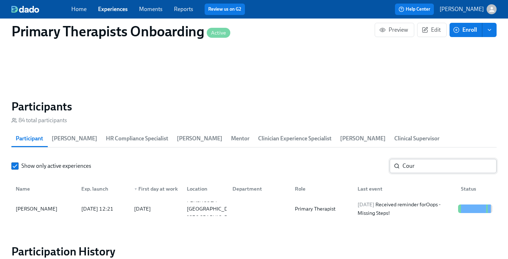
click at [434, 159] on input "Cour" at bounding box center [450, 166] width 94 height 14
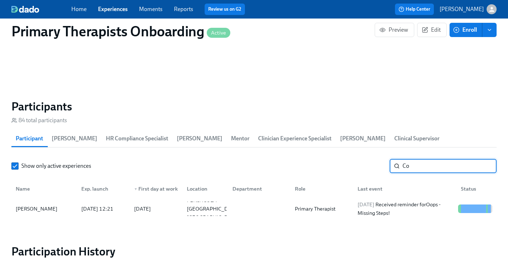
type input "C"
click at [42, 205] on div "Breanna Mezyk" at bounding box center [36, 209] width 47 height 9
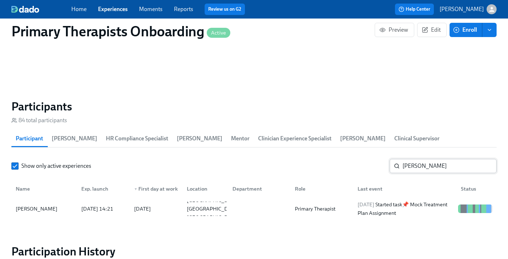
click at [448, 159] on input "breanna" at bounding box center [450, 166] width 94 height 14
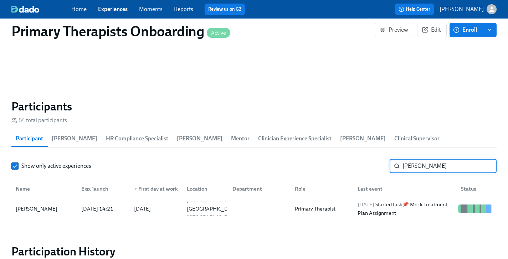
click at [432, 159] on input "breanna" at bounding box center [450, 166] width 94 height 14
type input "b"
click at [33, 205] on div "Mia Pettit" at bounding box center [36, 209] width 47 height 9
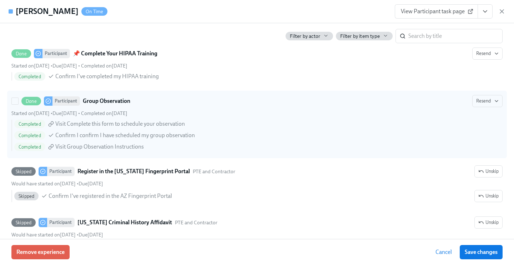
scroll to position [1196, 0]
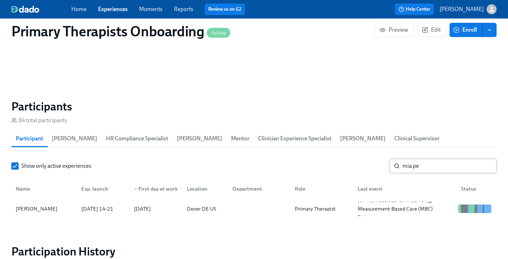
click at [444, 159] on input "mia pe" at bounding box center [450, 166] width 94 height 14
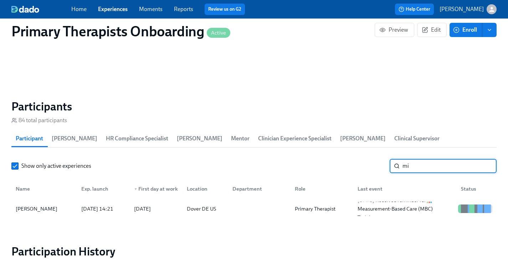
type input "m"
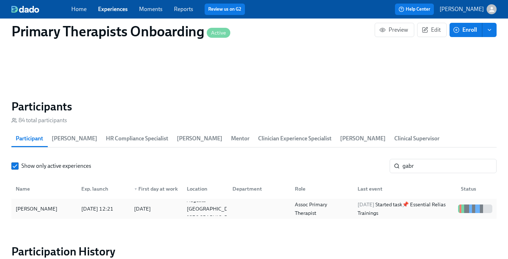
click at [40, 205] on div "Gabrielle Walton" at bounding box center [36, 209] width 47 height 9
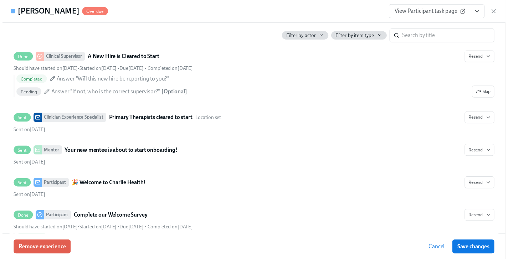
scroll to position [317, 0]
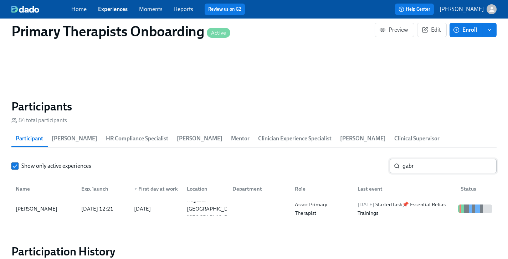
click at [429, 159] on input "gabr" at bounding box center [450, 166] width 94 height 14
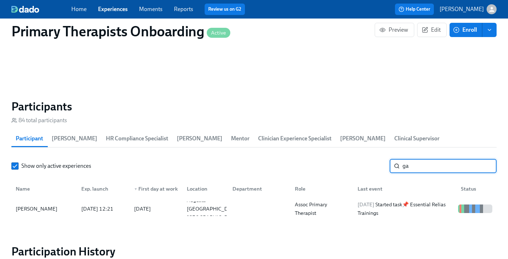
type input "g"
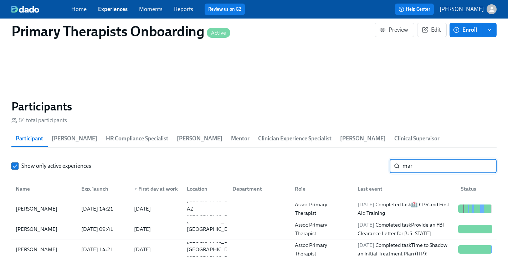
type input "mar"
click at [105, 7] on link "Experiences" at bounding box center [113, 9] width 30 height 7
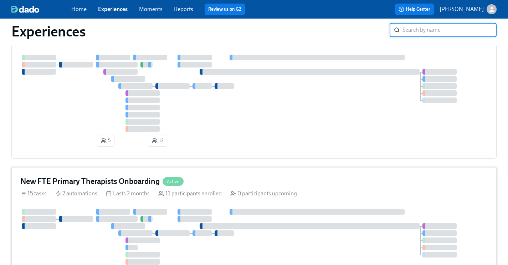
scroll to position [226, 0]
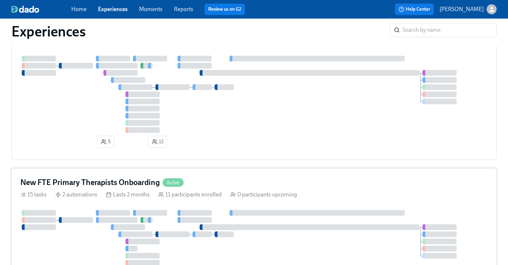
click at [126, 177] on div "New FTE Primary Therapists Onboarding Active 15 tasks 2 automations Lasts 2 mon…" at bounding box center [254, 237] width 486 height 138
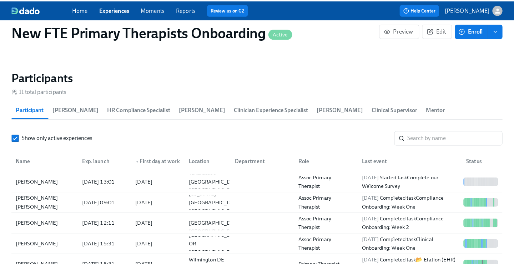
scroll to position [617, 0]
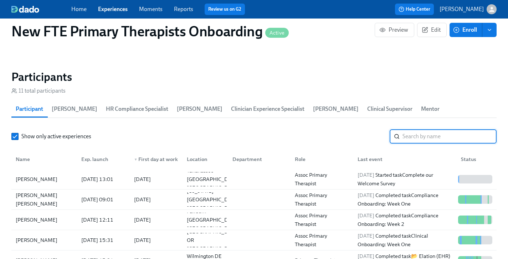
click at [435, 130] on input "search" at bounding box center [450, 137] width 94 height 14
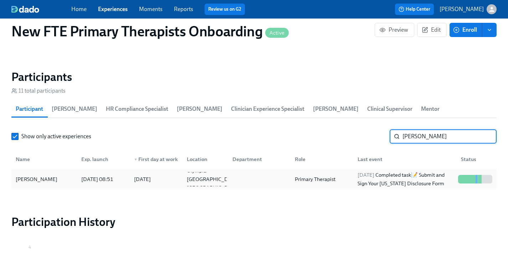
type input "mariah"
click at [51, 175] on div "Mariah Davidson-Vader" at bounding box center [36, 179] width 47 height 9
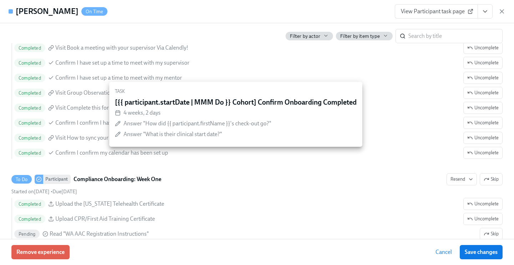
scroll to position [1211, 0]
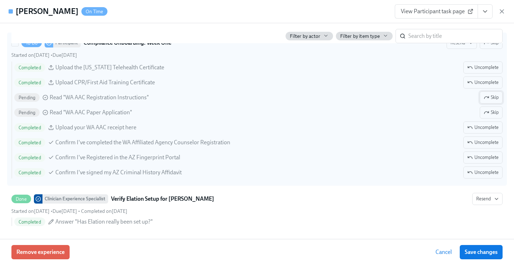
click at [483, 101] on span "Skip" at bounding box center [490, 97] width 15 height 7
click at [485, 109] on span "Skip" at bounding box center [490, 112] width 15 height 7
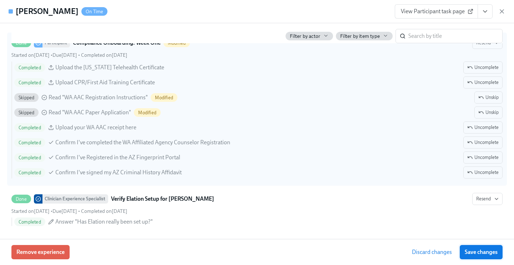
click at [489, 252] on span "Save changes" at bounding box center [481, 251] width 33 height 7
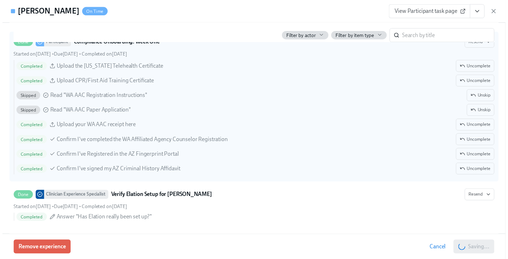
scroll to position [0, 1538]
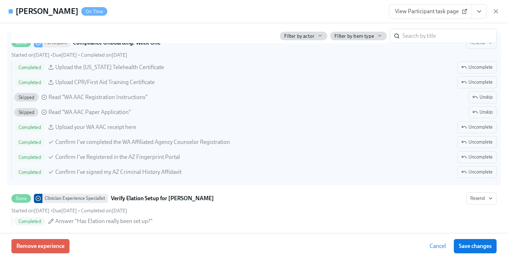
scroll to position [0, 1533]
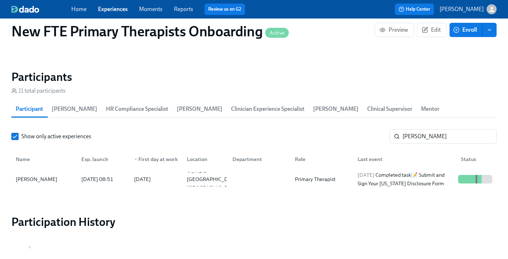
click at [118, 9] on link "Experiences" at bounding box center [113, 9] width 30 height 7
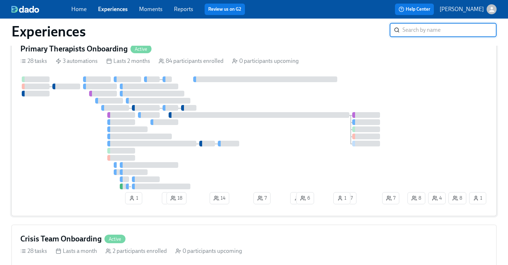
scroll to position [492, 0]
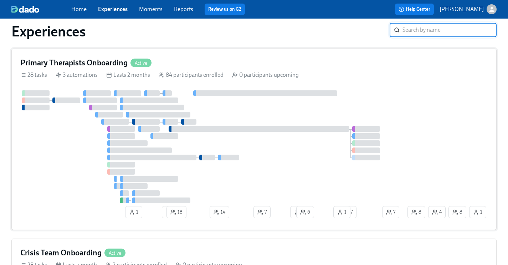
click at [177, 66] on div "Primary Therapists Onboarding Active" at bounding box center [254, 62] width 468 height 11
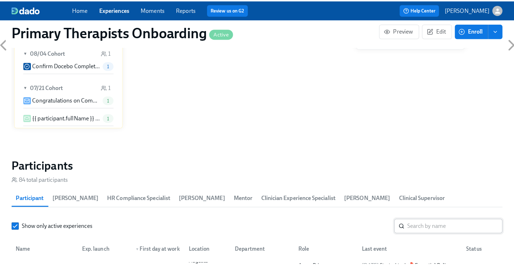
scroll to position [621, 0]
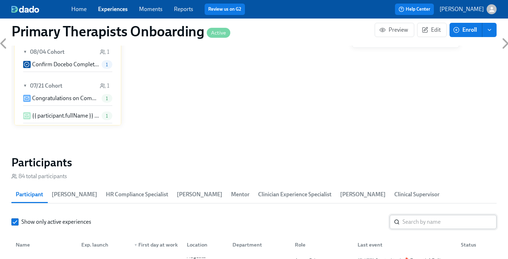
click at [432, 215] on input "search" at bounding box center [450, 222] width 94 height 14
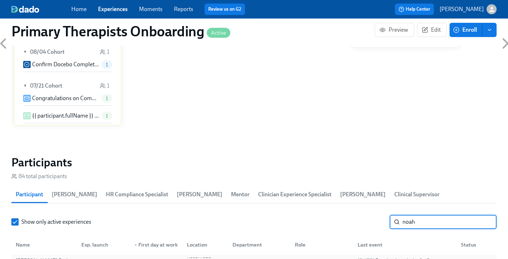
type input "noah"
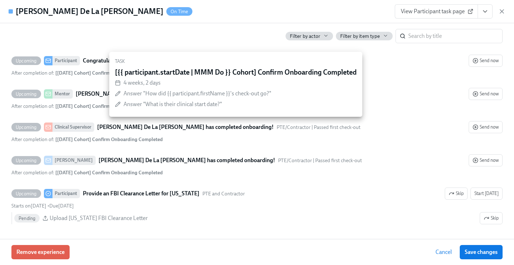
scroll to position [2003, 0]
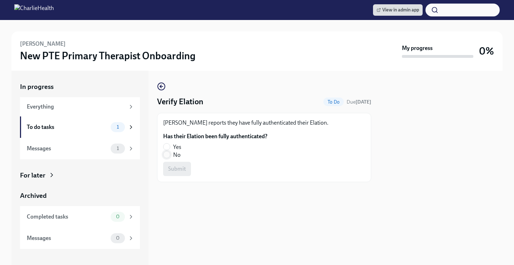
click at [166, 155] on input "No" at bounding box center [166, 154] width 6 height 6
radio input "true"
click at [170, 163] on button "Submit" at bounding box center [177, 169] width 28 height 14
click at [169, 155] on input "No" at bounding box center [166, 154] width 6 height 6
radio input "true"
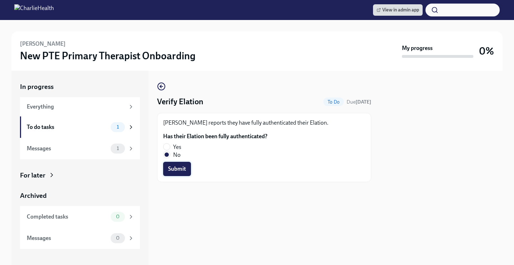
click at [178, 171] on span "Submit" at bounding box center [177, 168] width 18 height 7
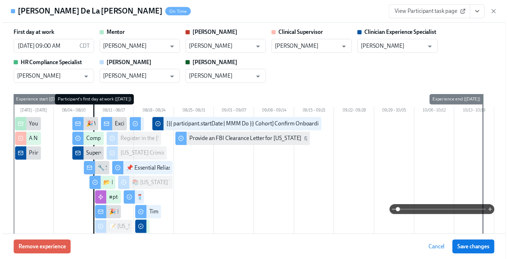
scroll to position [2003, 0]
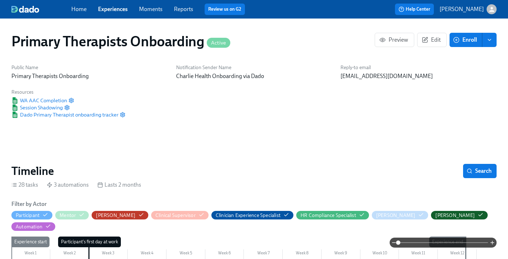
click at [109, 13] on div "Home Experiences Moments Reports Review us on G2" at bounding box center [177, 9] width 213 height 11
click at [117, 8] on link "Experiences" at bounding box center [113, 9] width 30 height 7
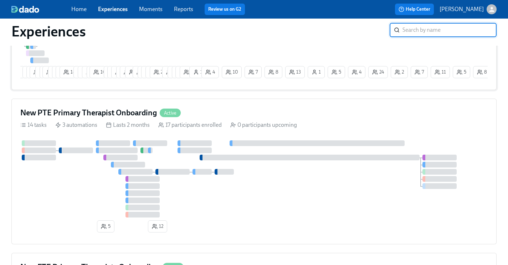
scroll to position [141, 0]
click at [111, 111] on h4 "New PTE Primary Therapist Onboarding" at bounding box center [88, 112] width 137 height 11
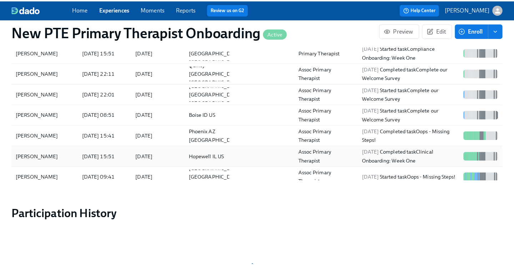
scroll to position [543, 0]
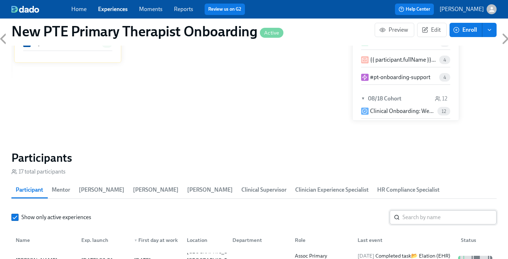
click at [425, 211] on input "search" at bounding box center [450, 218] width 94 height 14
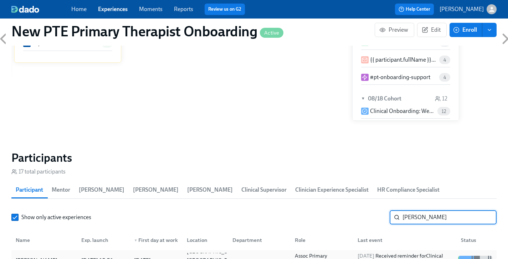
type input "[PERSON_NAME]"
click at [25, 253] on div "[PERSON_NAME]" at bounding box center [44, 260] width 63 height 14
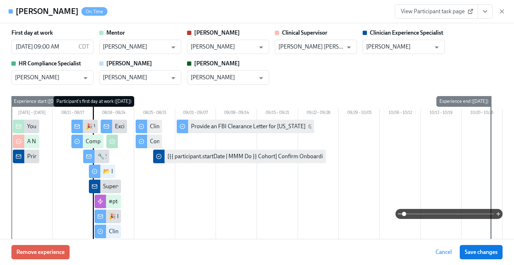
click at [482, 11] on icon "View task page" at bounding box center [484, 11] width 7 height 7
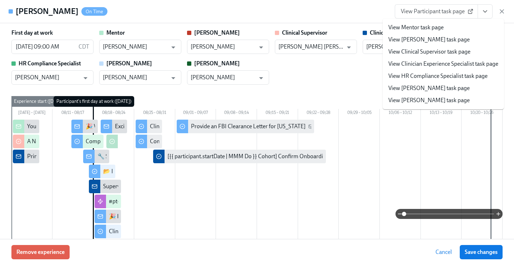
click at [440, 63] on link "View Clinician Experience Specialist task page" at bounding box center [443, 64] width 110 height 8
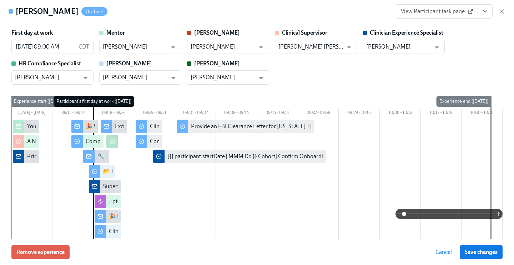
click at [486, 12] on icon "View task page" at bounding box center [484, 11] width 7 height 7
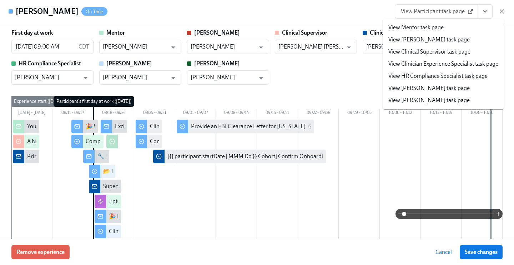
click at [450, 7] on link "View Participant task page" at bounding box center [436, 11] width 83 height 14
